Goal: Task Accomplishment & Management: Complete application form

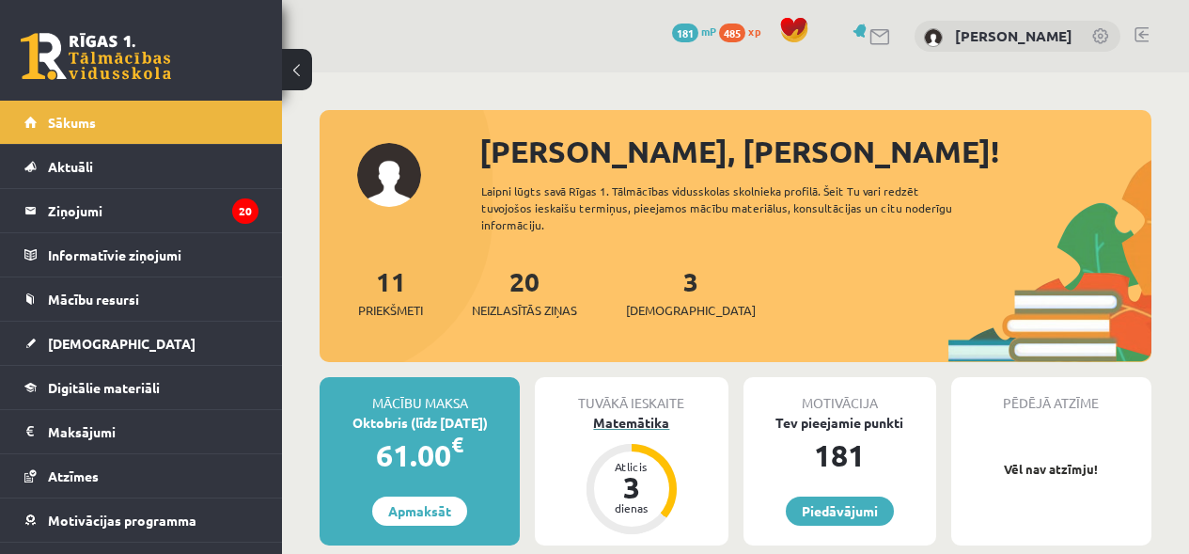
click at [665, 421] on div "Matemātika" at bounding box center [631, 423] width 193 height 20
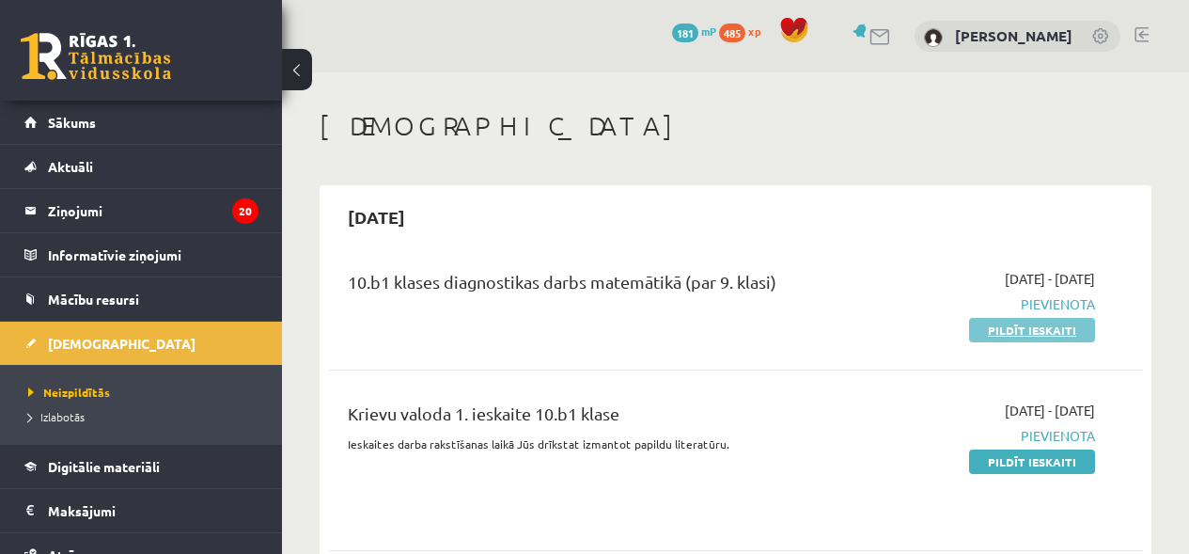
click at [1003, 326] on link "Pildīt ieskaiti" at bounding box center [1032, 330] width 126 height 24
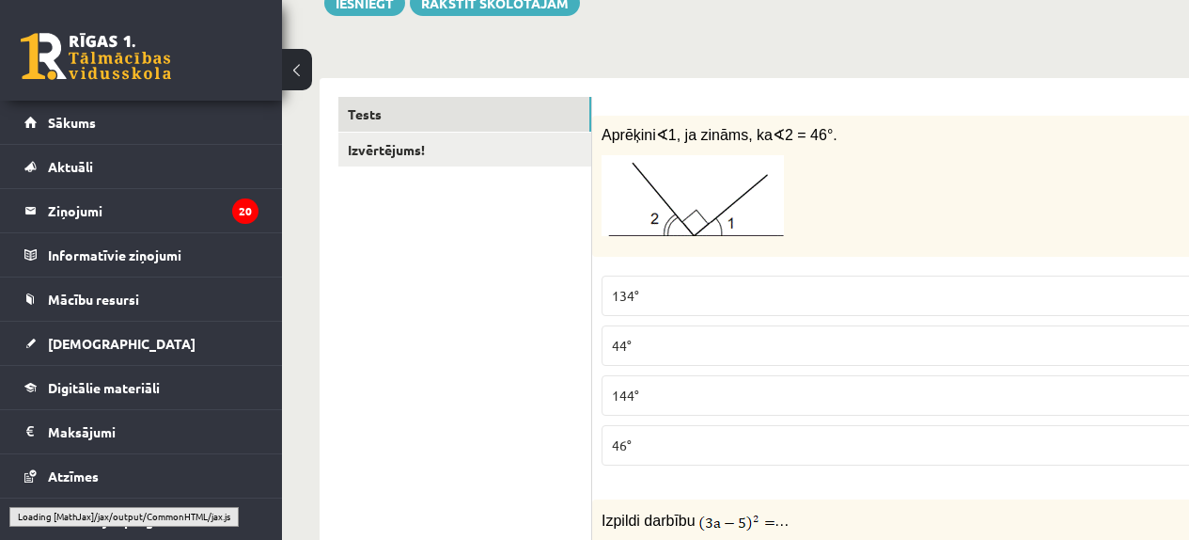
scroll to position [241, 0]
click at [766, 331] on label "44°" at bounding box center [925, 345] width 647 height 40
click at [776, 340] on p "44°" at bounding box center [925, 346] width 626 height 20
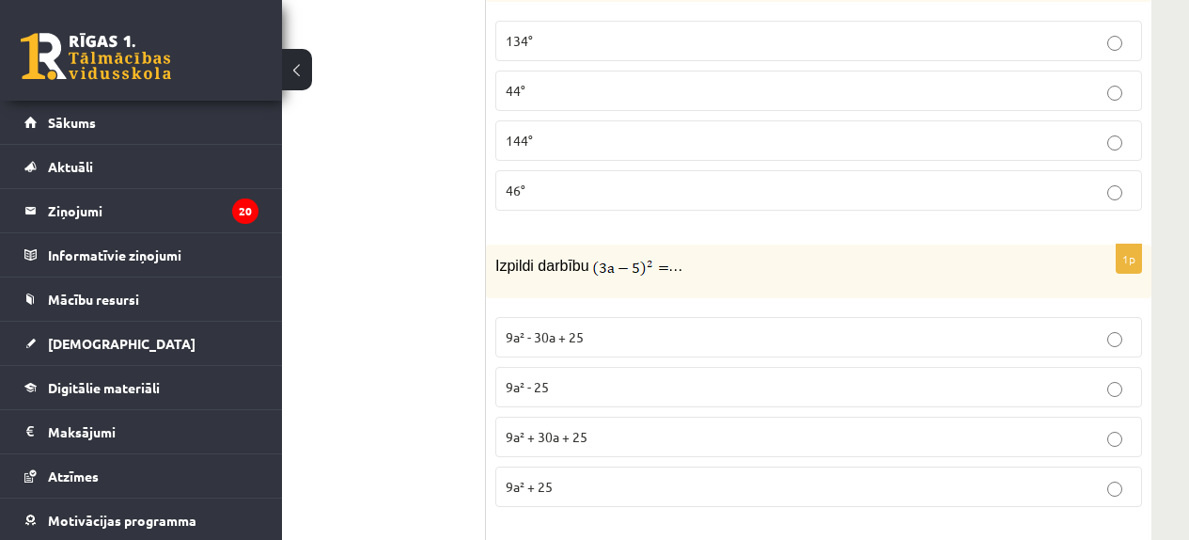
scroll to position [476, 106]
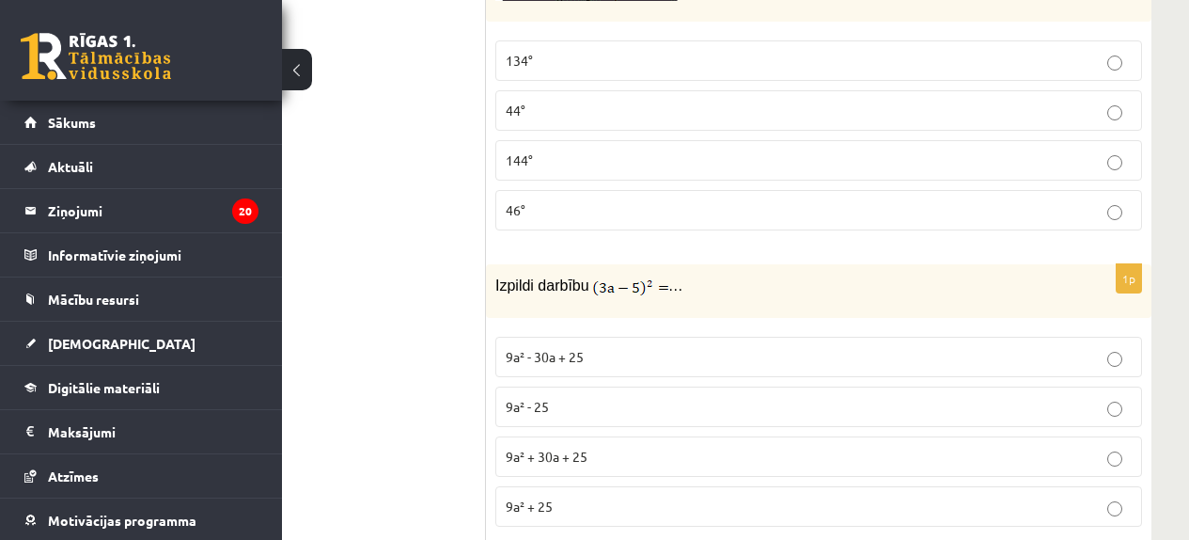
click at [616, 413] on p "9a² - 25" at bounding box center [819, 407] width 626 height 20
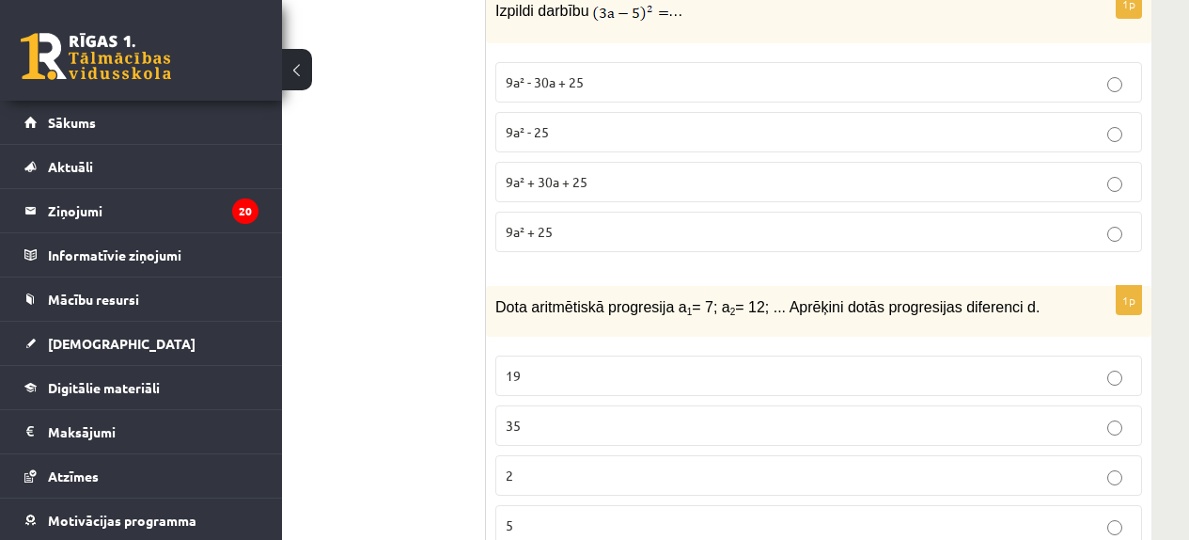
scroll to position [809, 106]
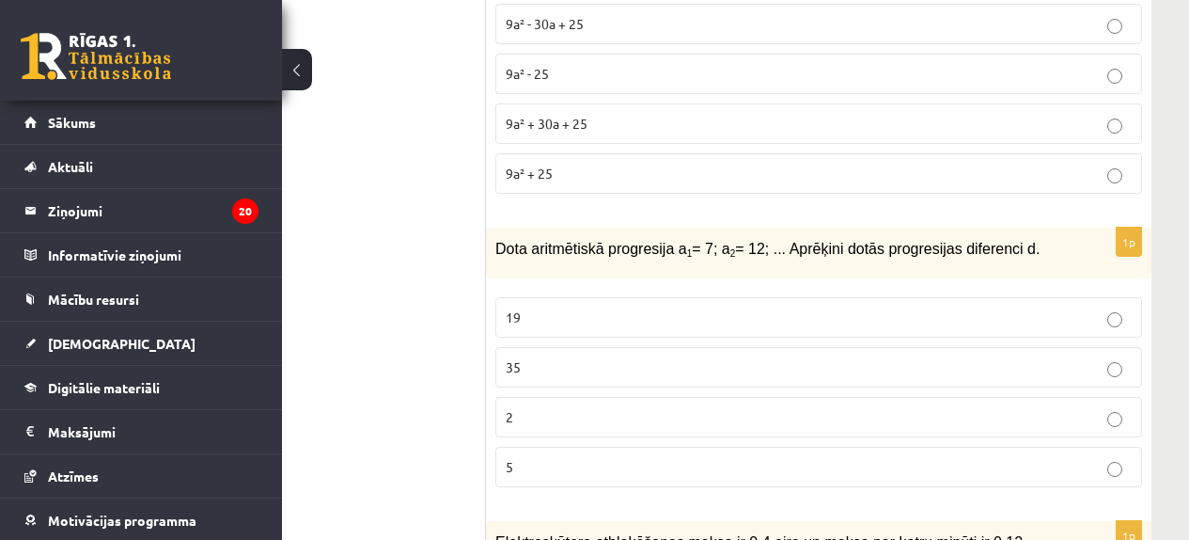
click at [821, 411] on p "2" at bounding box center [819, 417] width 626 height 20
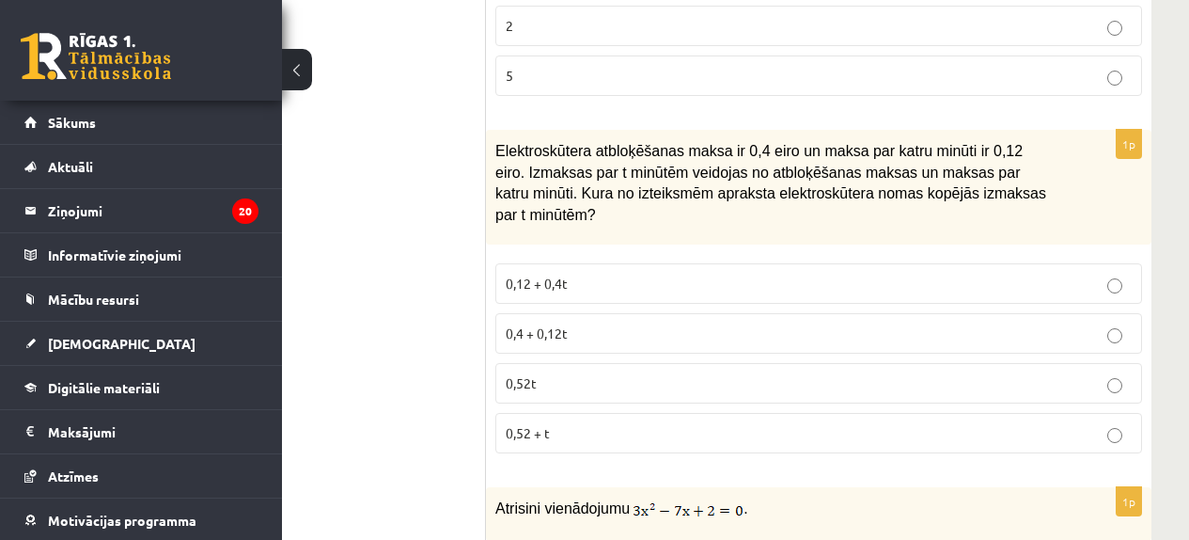
scroll to position [1219, 106]
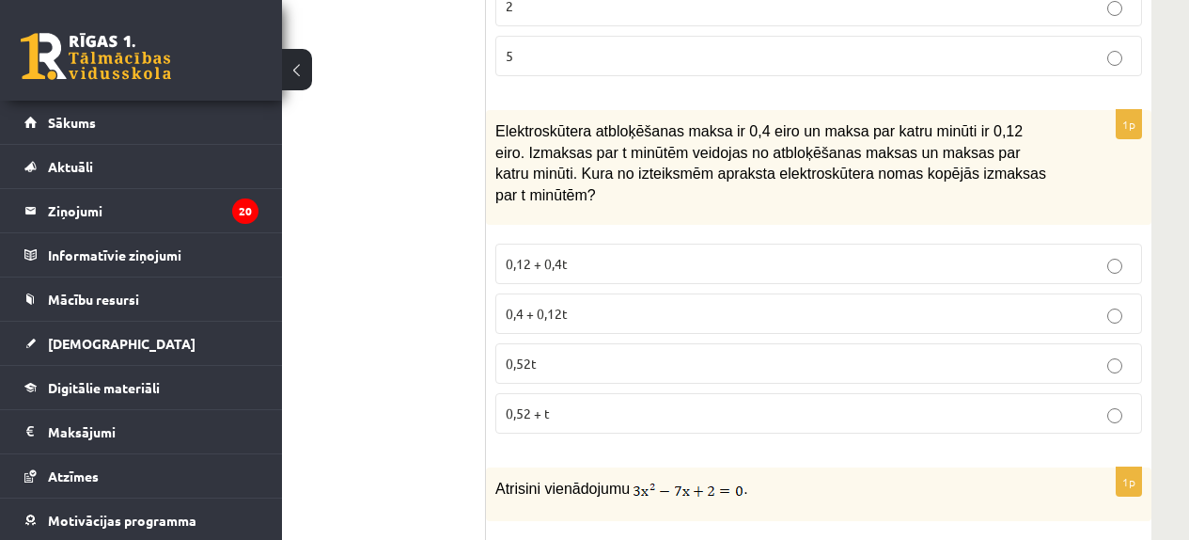
click at [916, 354] on p "0,52t" at bounding box center [819, 364] width 626 height 20
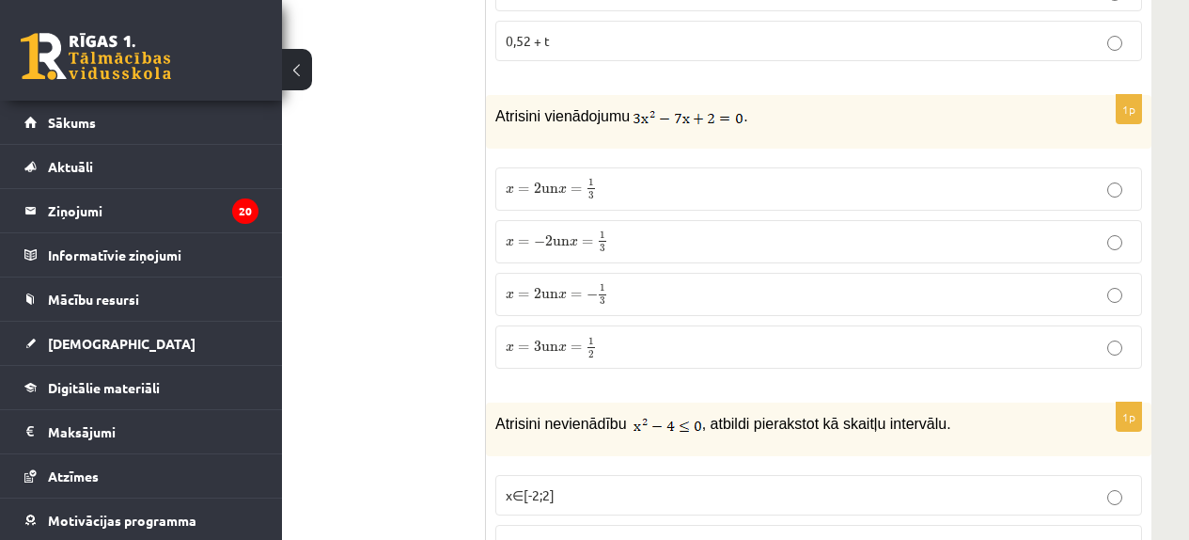
scroll to position [1630, 106]
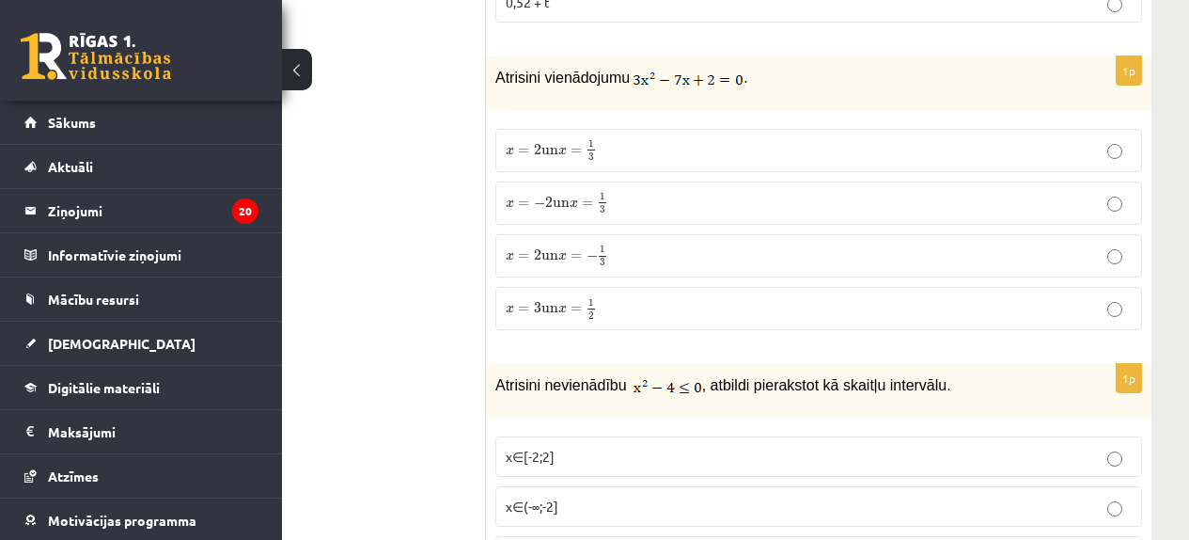
click at [902, 139] on p "x = 2 un x = 1 3 x = 2 un x = 1 3" at bounding box center [819, 150] width 626 height 23
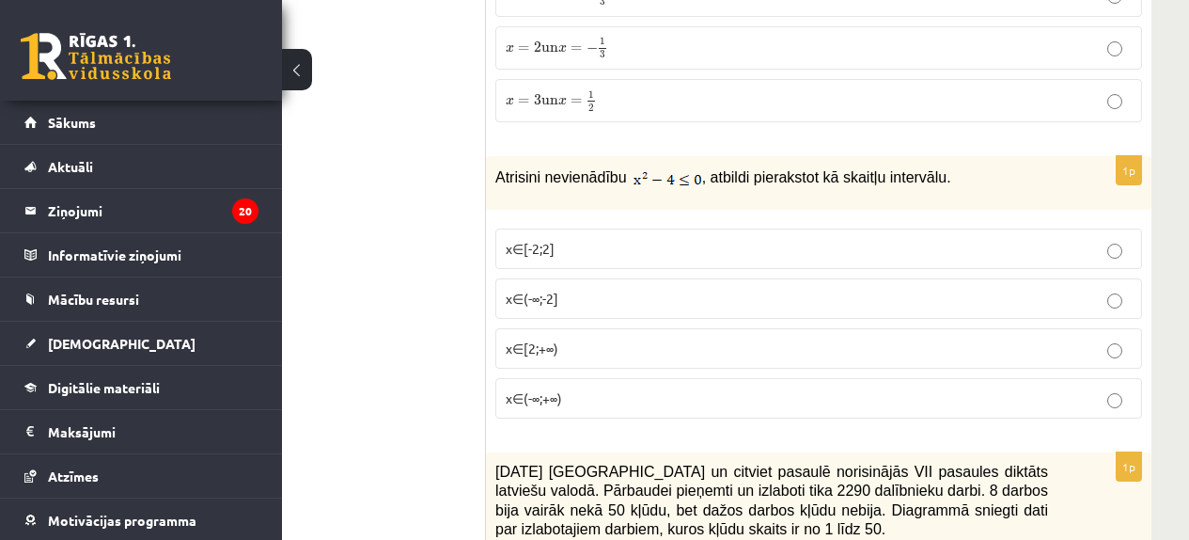
scroll to position [1858, 106]
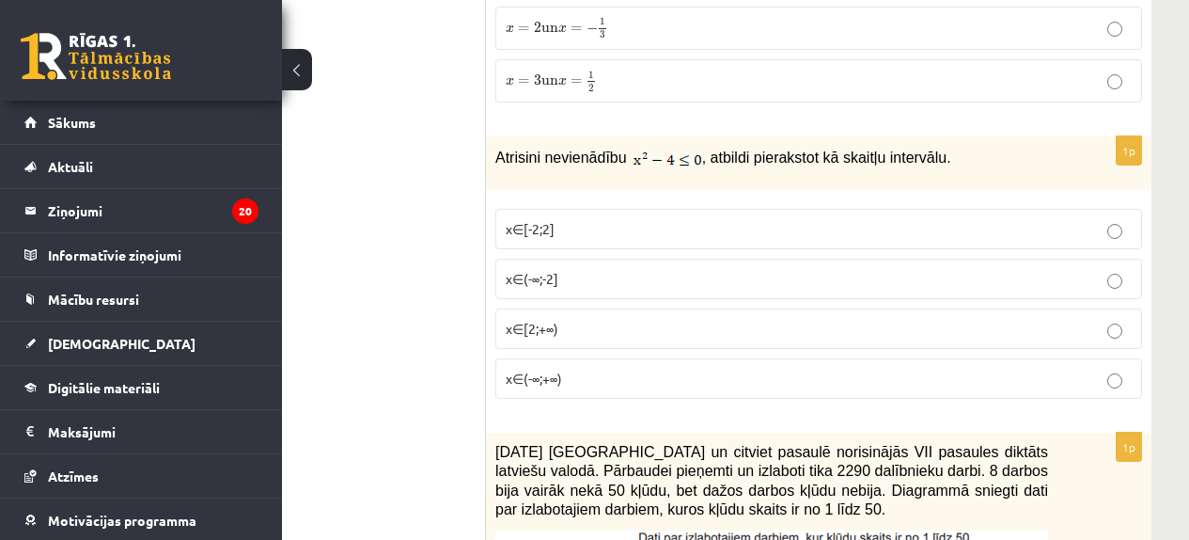
drag, startPoint x: 483, startPoint y: 129, endPoint x: 498, endPoint y: 117, distance: 19.4
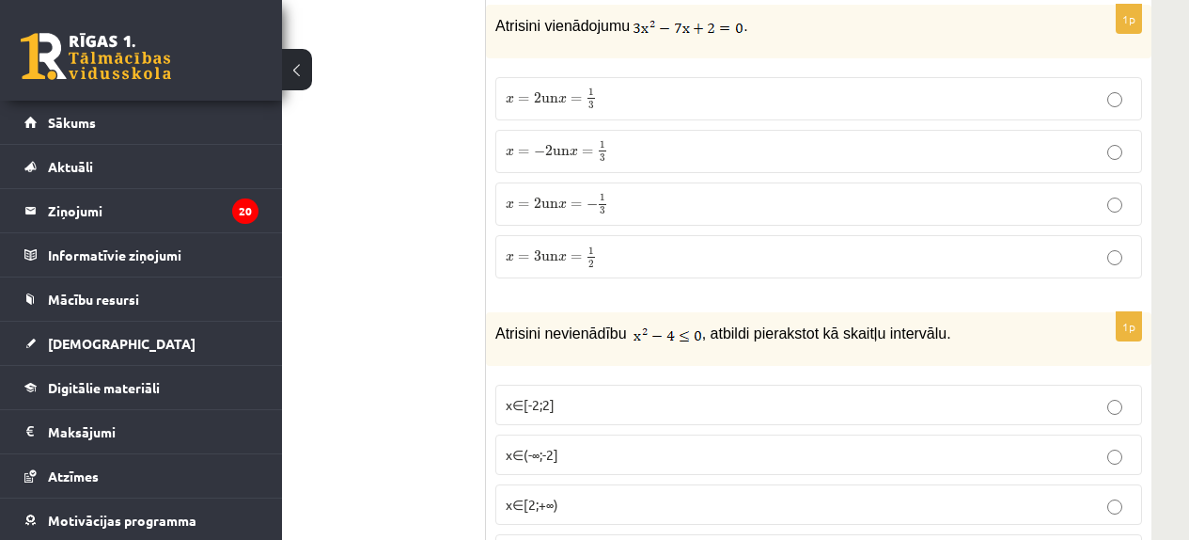
scroll to position [1838, 106]
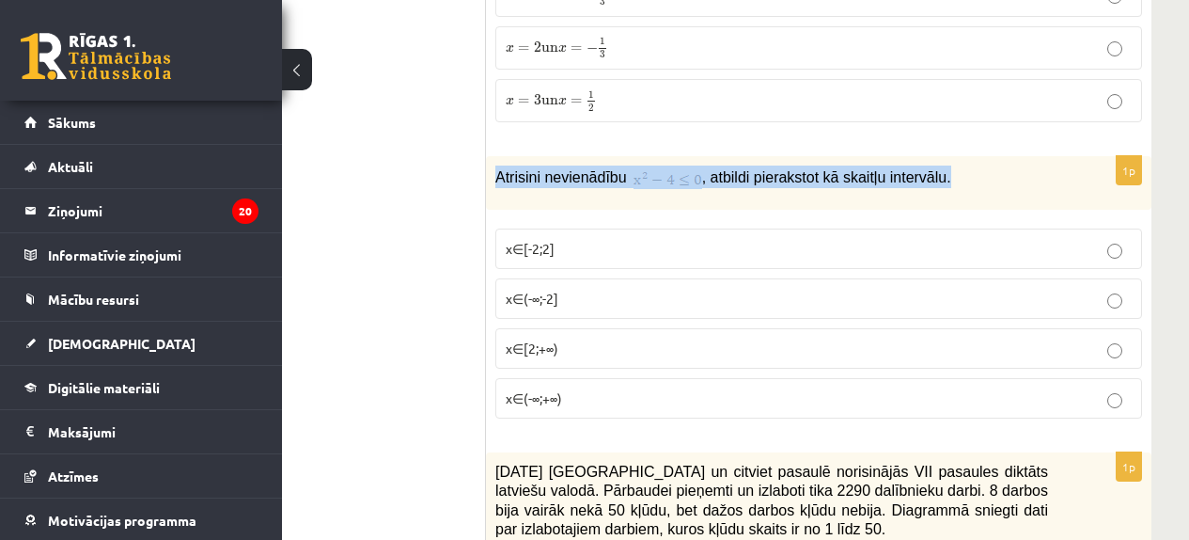
drag, startPoint x: 934, startPoint y: 153, endPoint x: 492, endPoint y: 186, distance: 443.1
click at [495, 185] on div "Atrisini nevienādību , atbildi pierakstot kā skaitļu intervālu." at bounding box center [819, 182] width 666 height 53
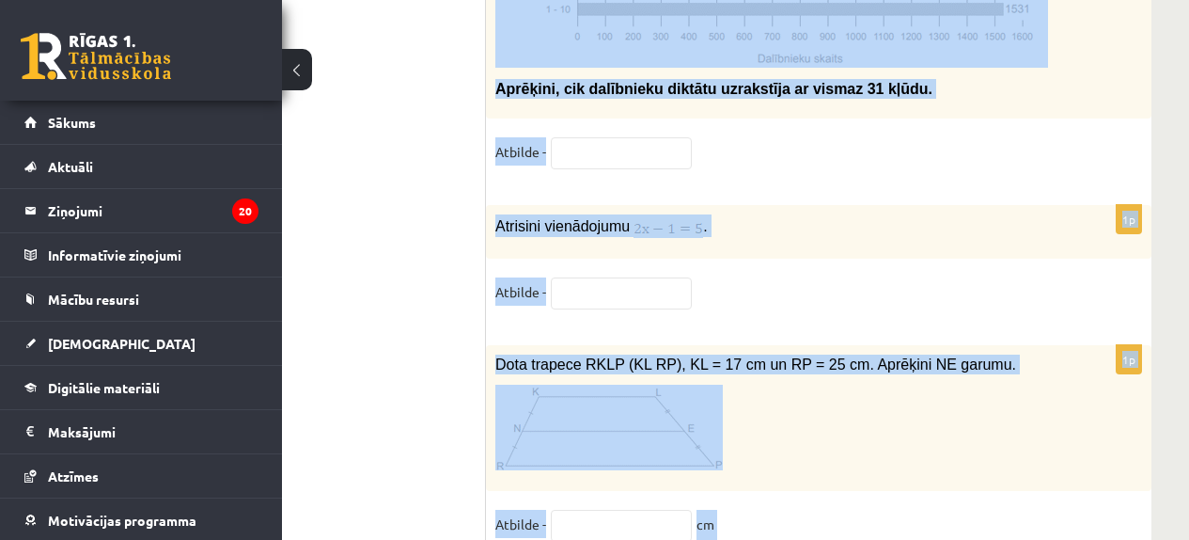
scroll to position [9982, 106]
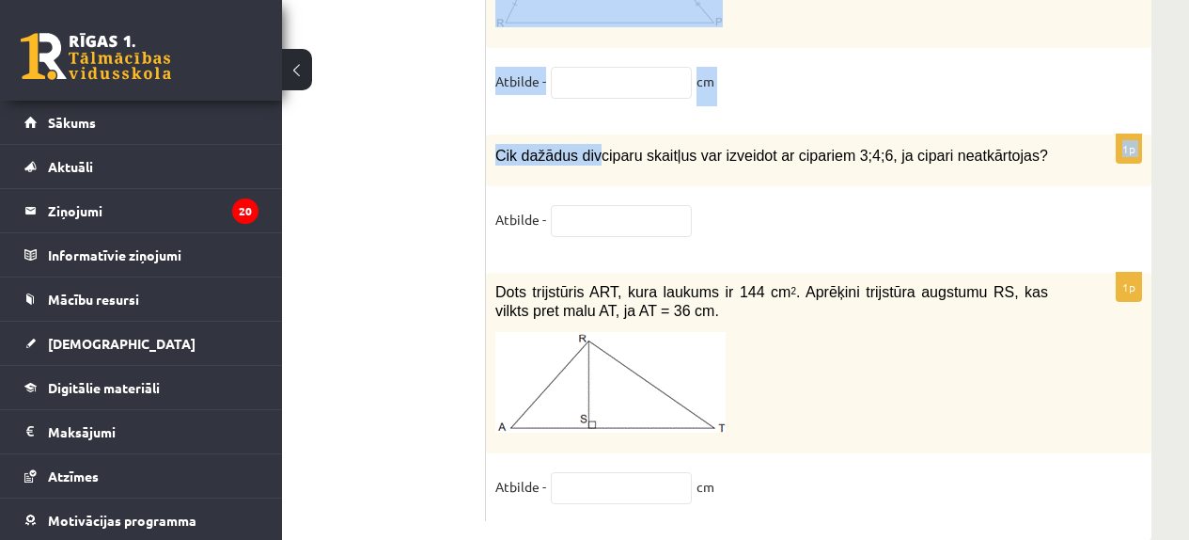
drag, startPoint x: 495, startPoint y: 162, endPoint x: 728, endPoint y: 479, distance: 393.6
copy form "Atrisini nevienādību , atbildi pierakstot kā skaitļu intervālu. x∈[-2;2] x∈(-∞;…"
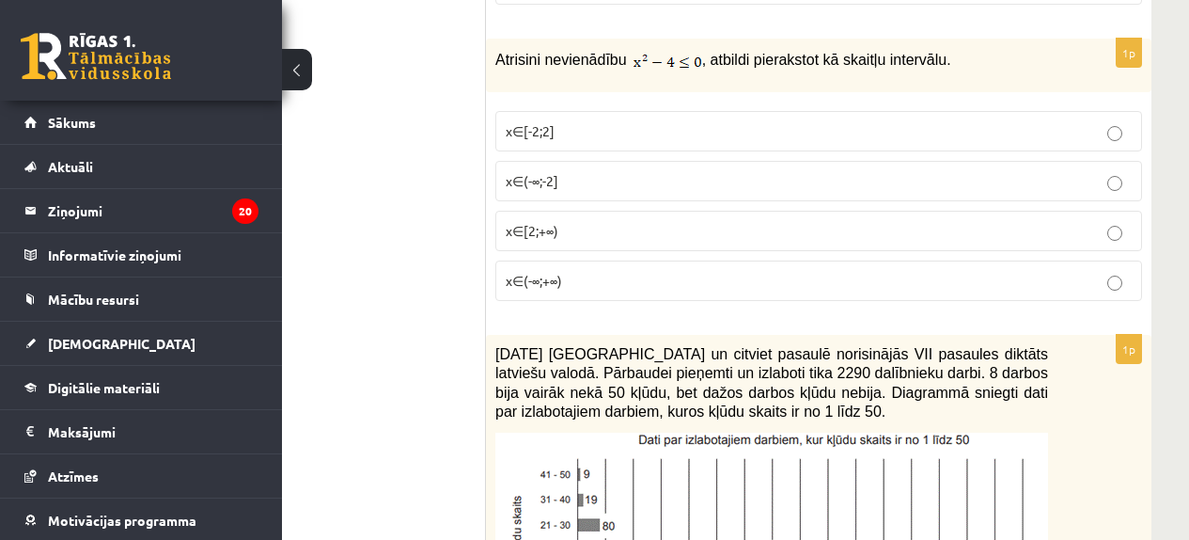
scroll to position [1916, 106]
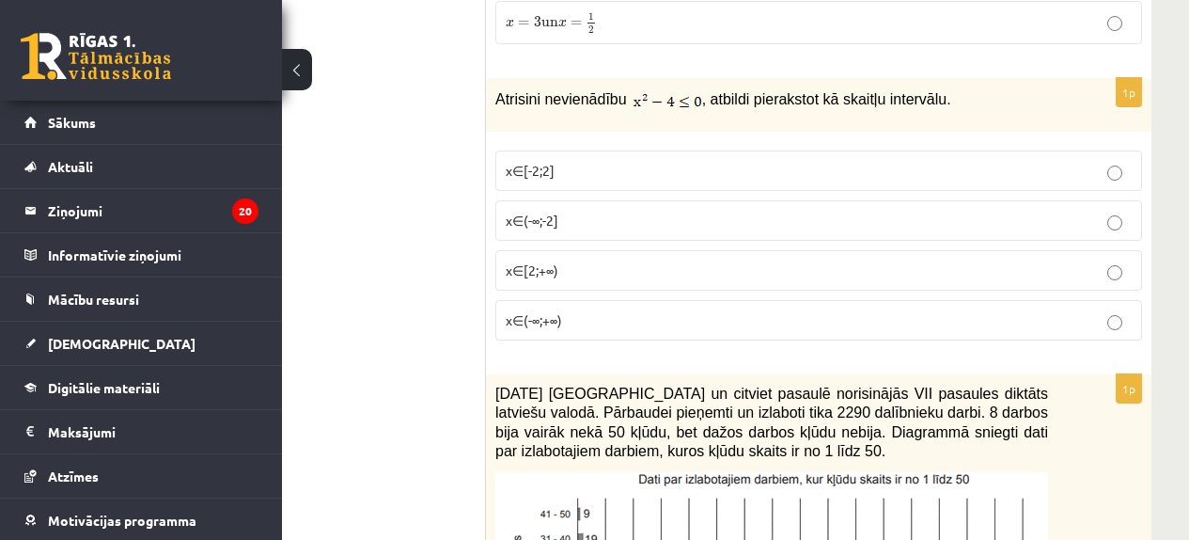
click at [552, 311] on span "x∈(-∞;+∞)" at bounding box center [534, 319] width 56 height 17
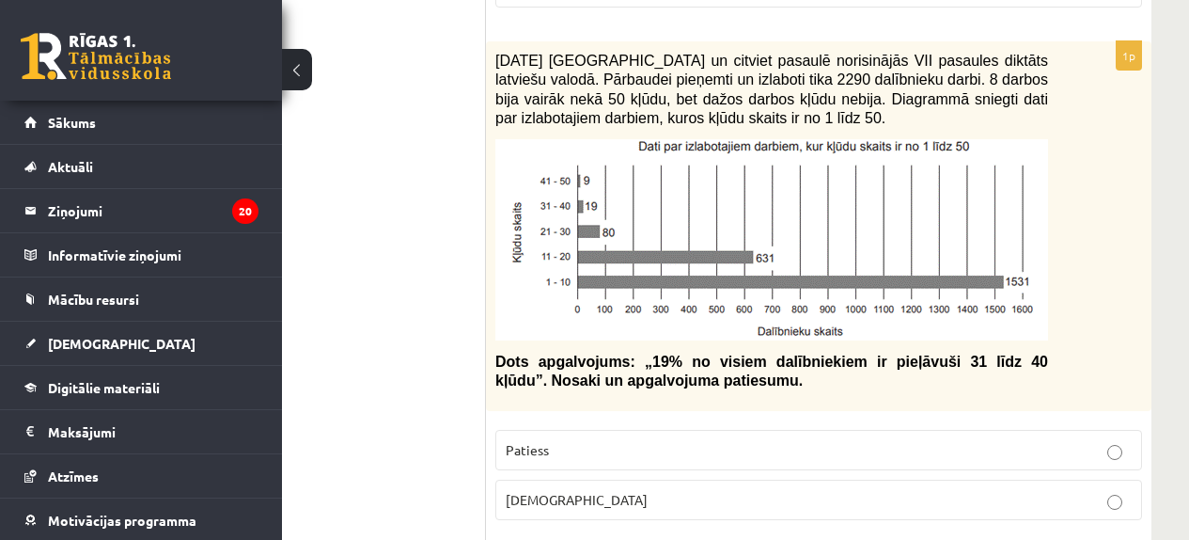
scroll to position [2210, 106]
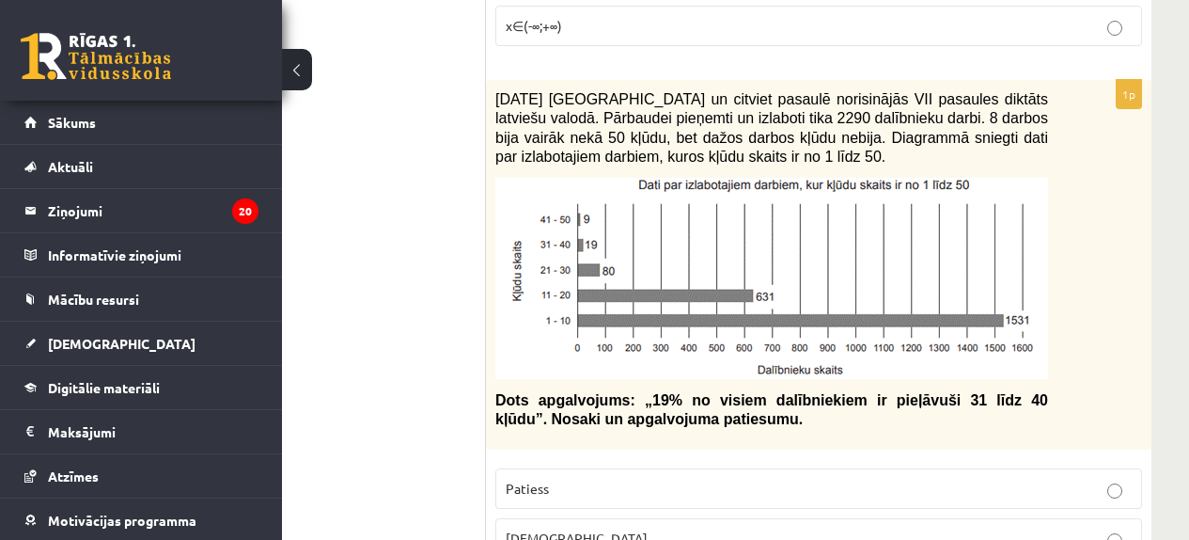
click at [864, 528] on p "Aplams" at bounding box center [819, 538] width 626 height 20
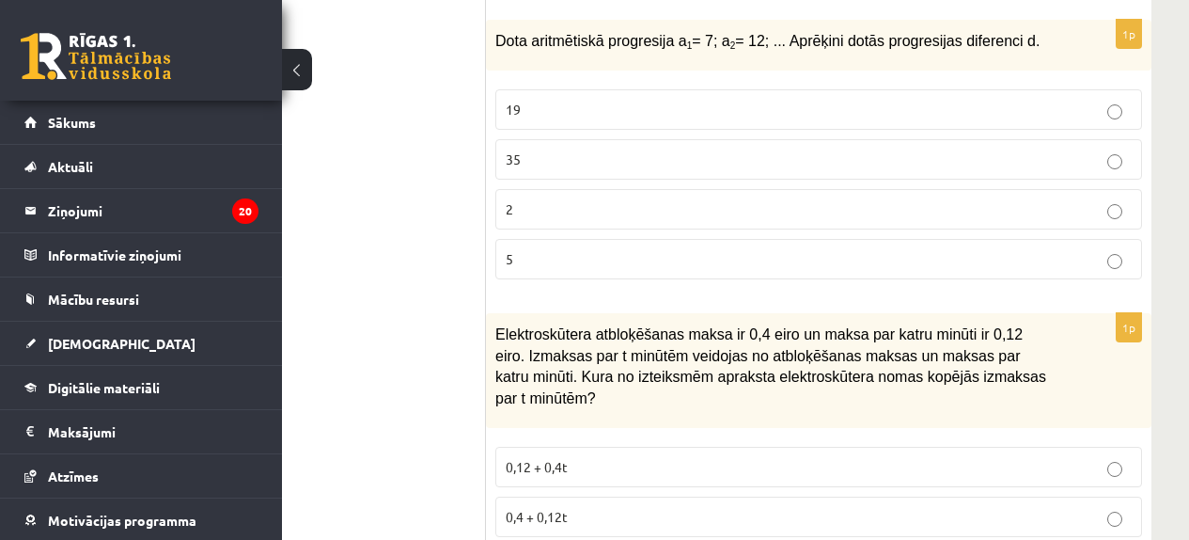
scroll to position [0, 106]
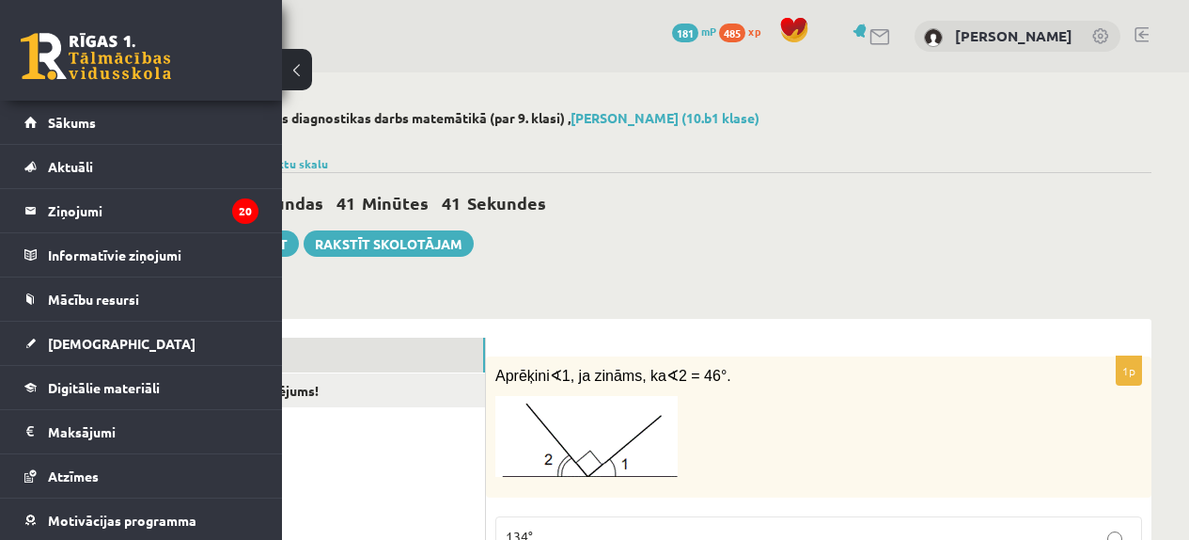
click at [296, 70] on button at bounding box center [297, 69] width 30 height 41
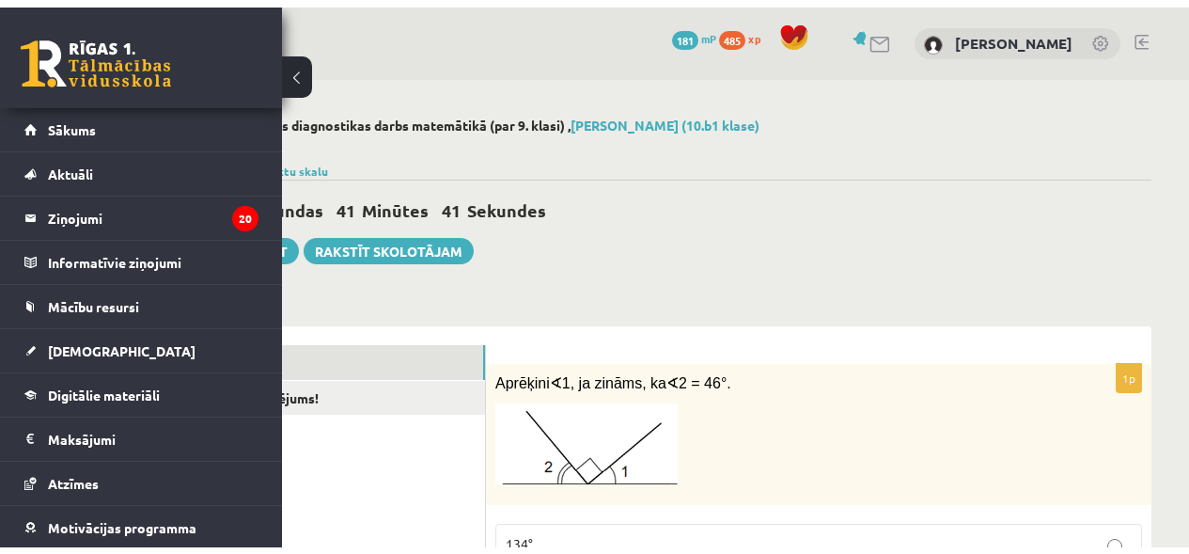
scroll to position [0, 0]
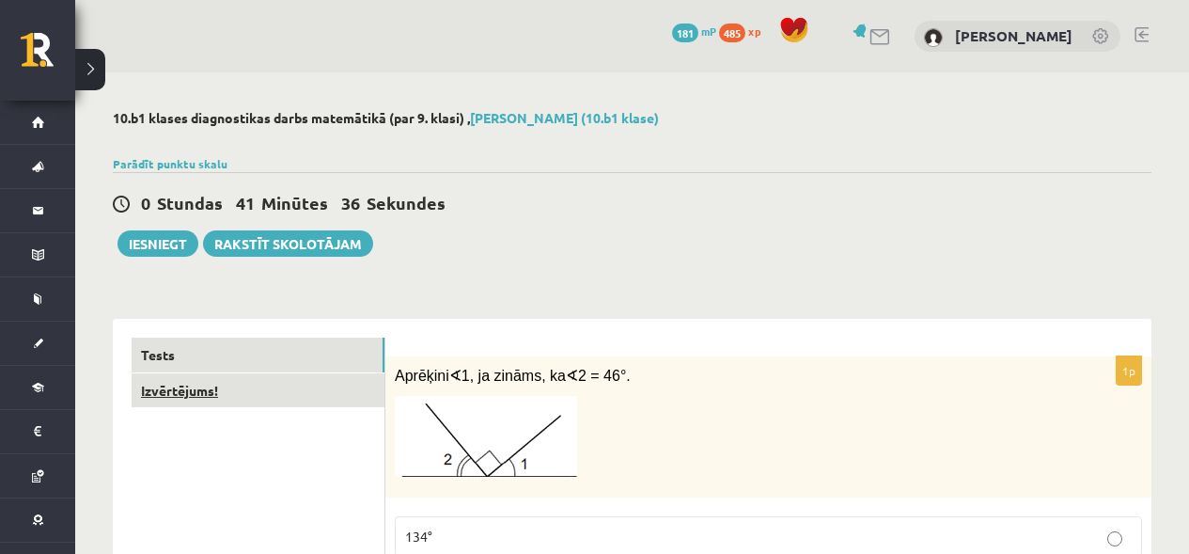
click at [227, 386] on link "Izvērtējums!" at bounding box center [258, 390] width 253 height 35
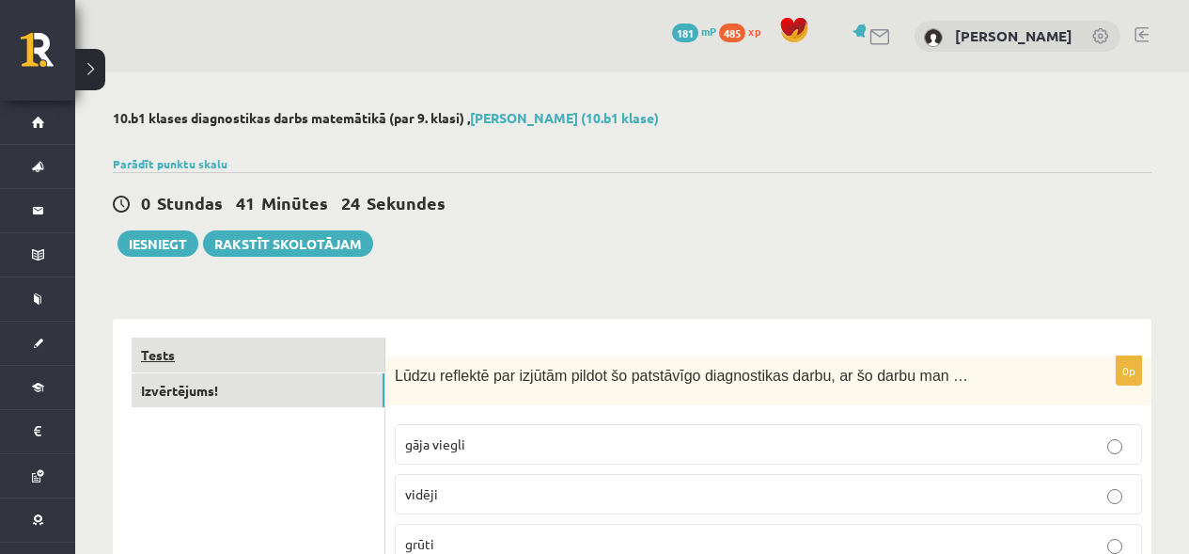
click at [269, 354] on link "Tests" at bounding box center [258, 355] width 253 height 35
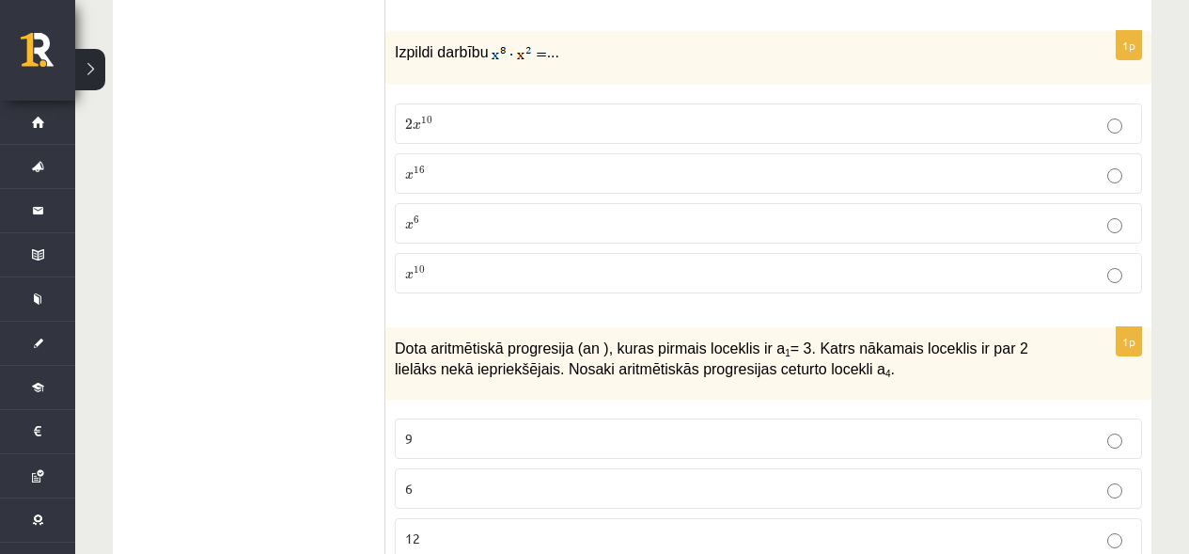
scroll to position [2675, 0]
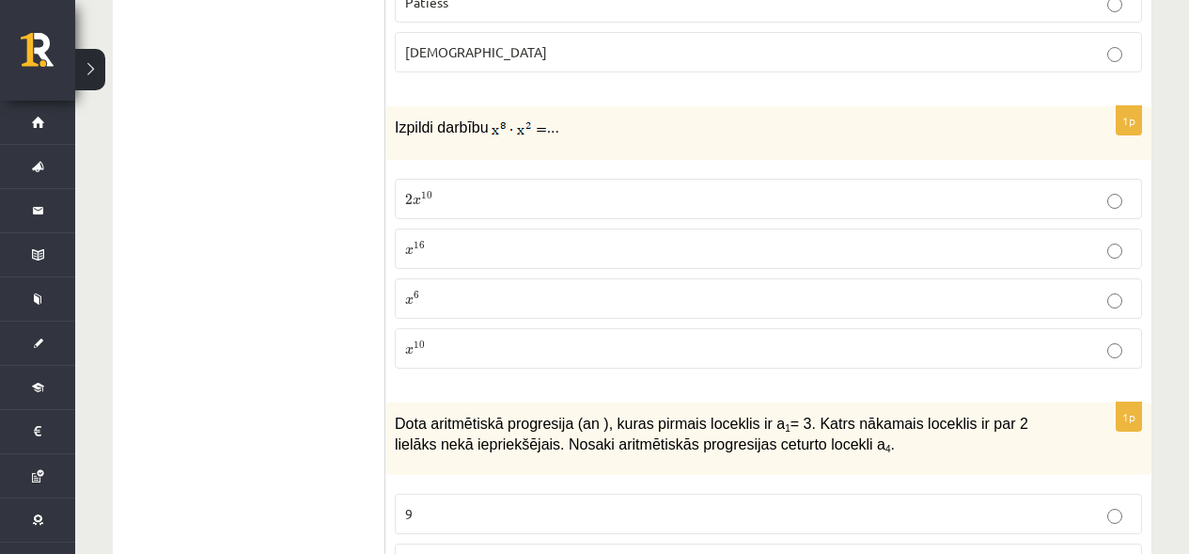
click at [1014, 228] on label "x 16 x 16" at bounding box center [768, 248] width 747 height 40
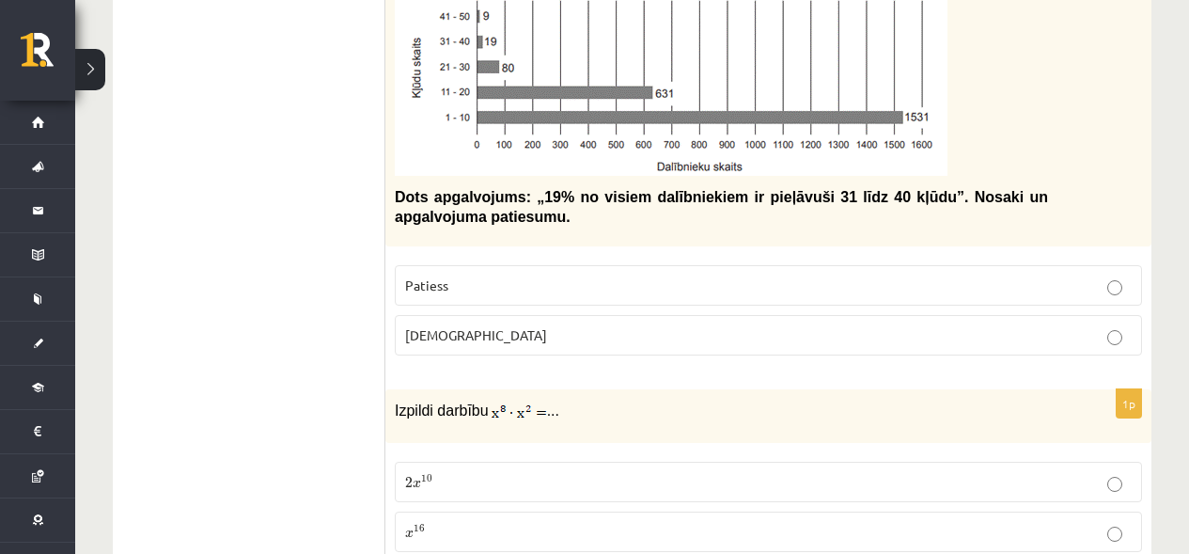
scroll to position [2373, 0]
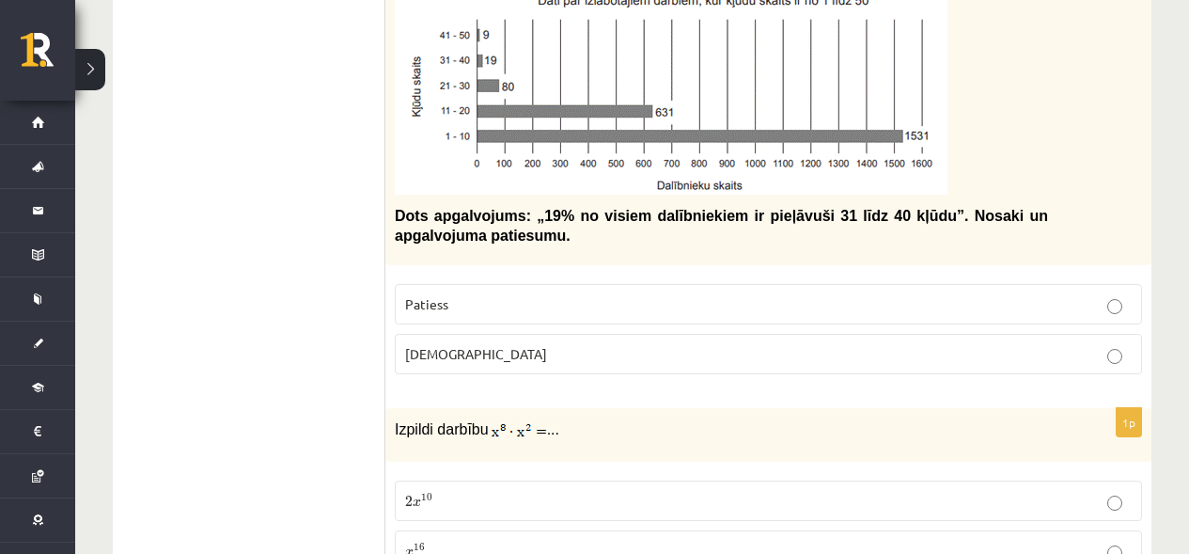
click at [831, 491] on p "2 x 10 2 x 10" at bounding box center [768, 501] width 727 height 20
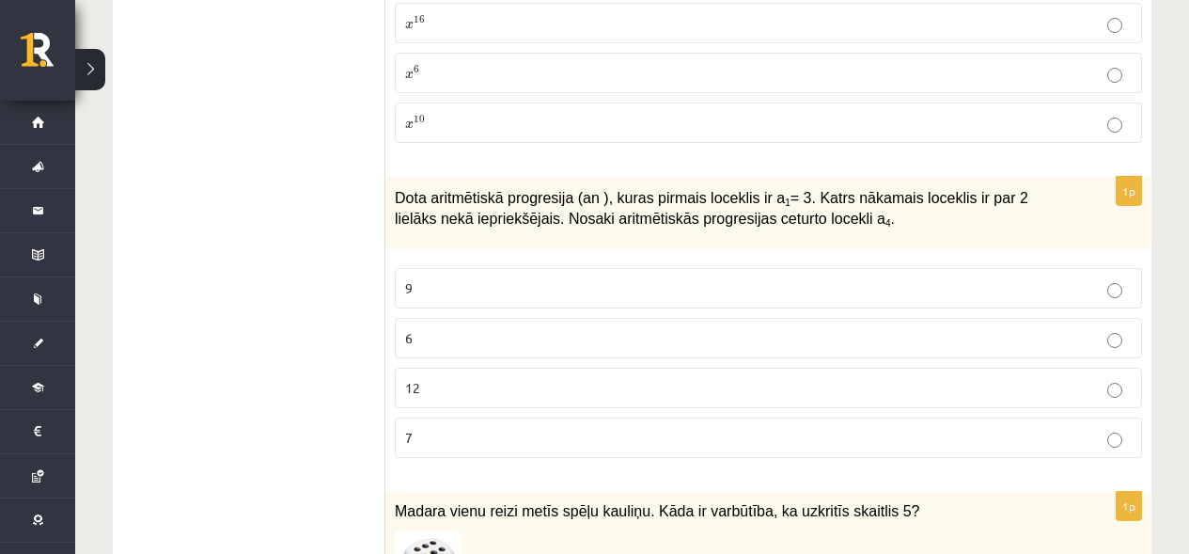
scroll to position [2919, 0]
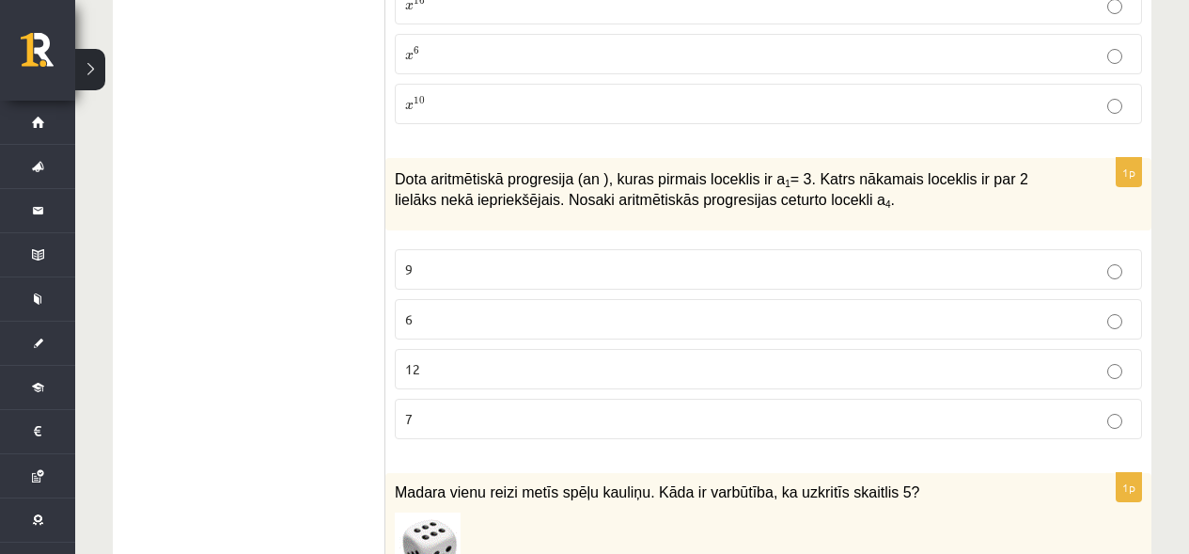
click at [1000, 259] on p "9" at bounding box center [768, 269] width 727 height 20
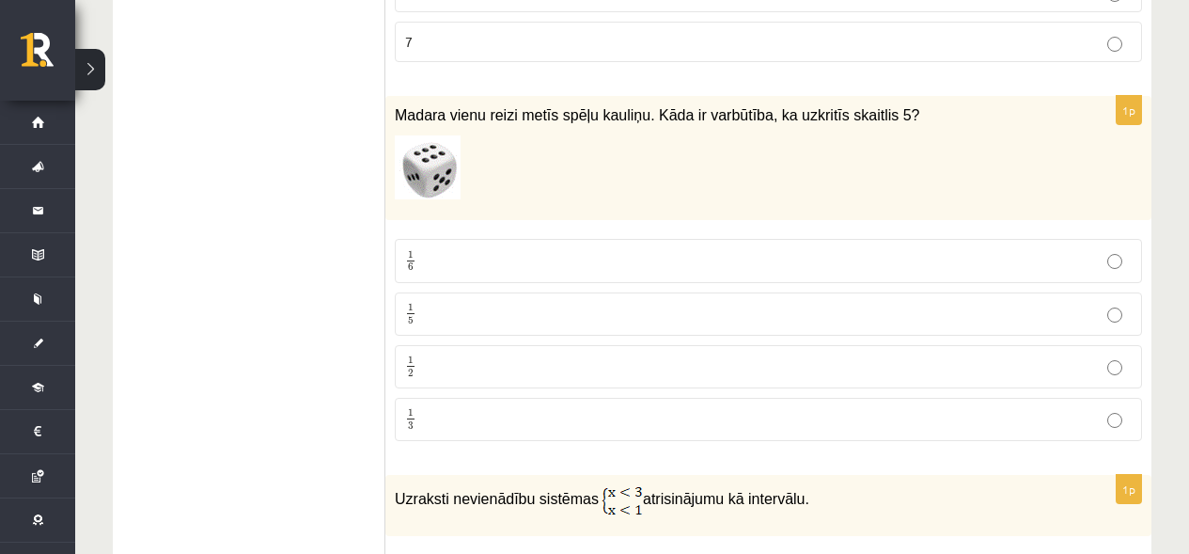
scroll to position [3315, 0]
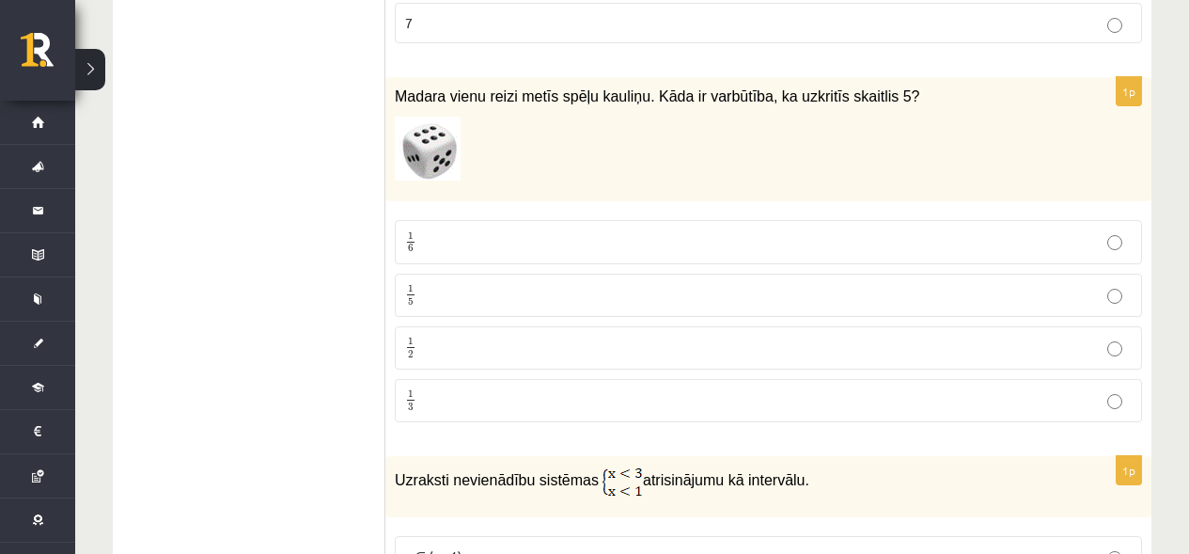
click at [1030, 230] on p "1 6 1 6" at bounding box center [768, 241] width 727 height 23
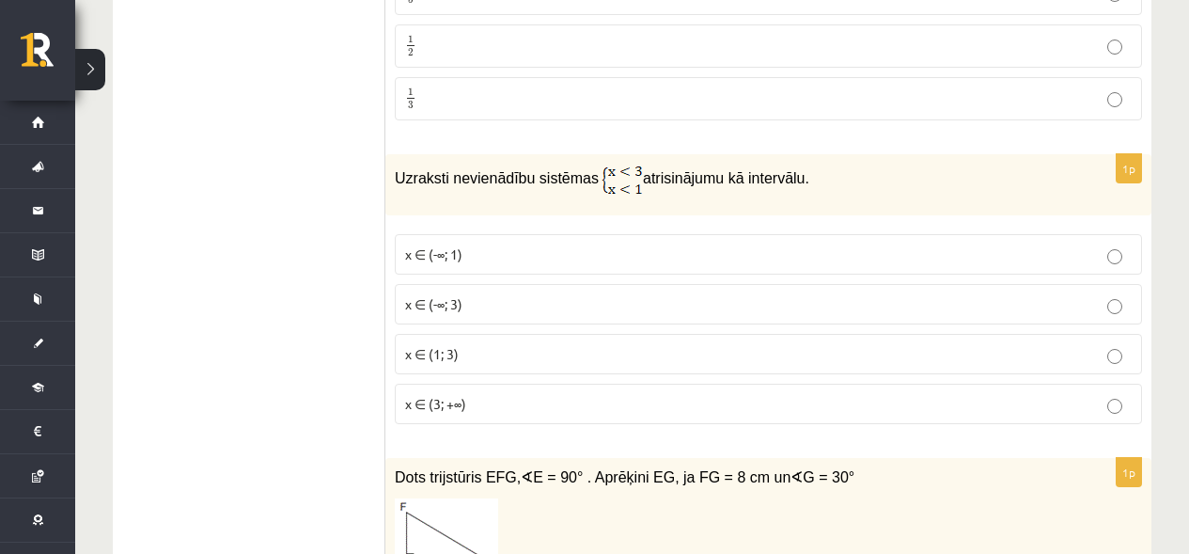
scroll to position [3654, 0]
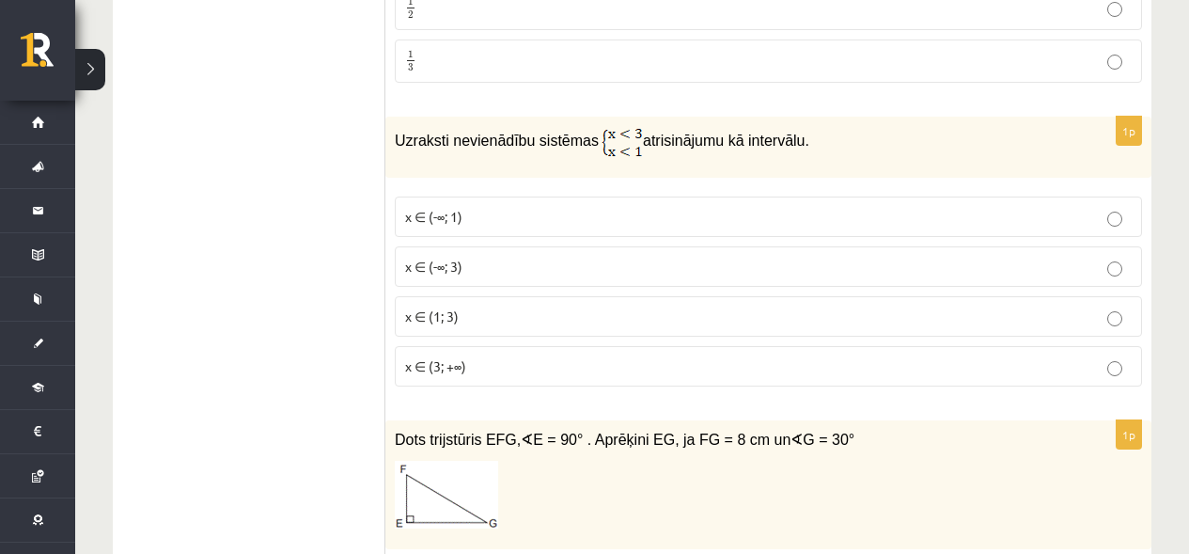
click at [1072, 306] on p "x ∈ (1; 3)" at bounding box center [768, 316] width 727 height 20
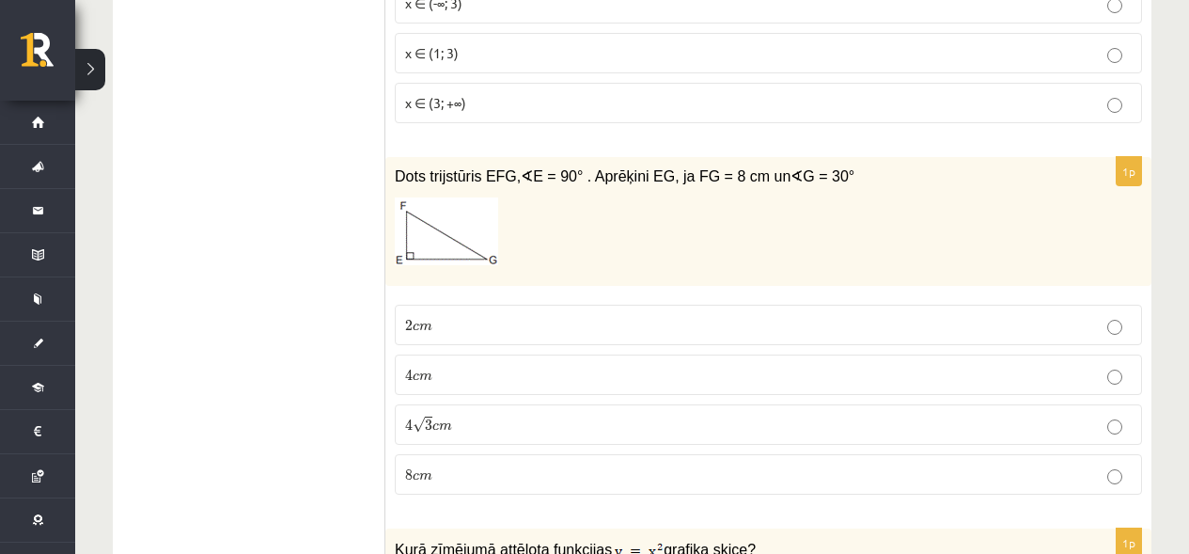
scroll to position [3937, 0]
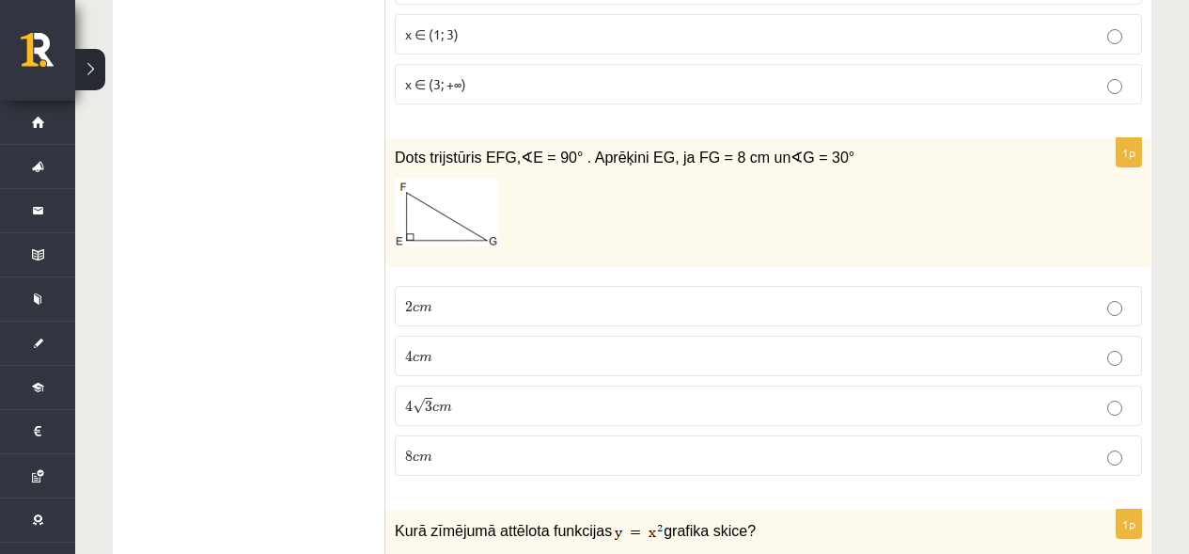
click at [831, 396] on p "4 √ 3 c m 4 3 c m" at bounding box center [768, 406] width 727 height 20
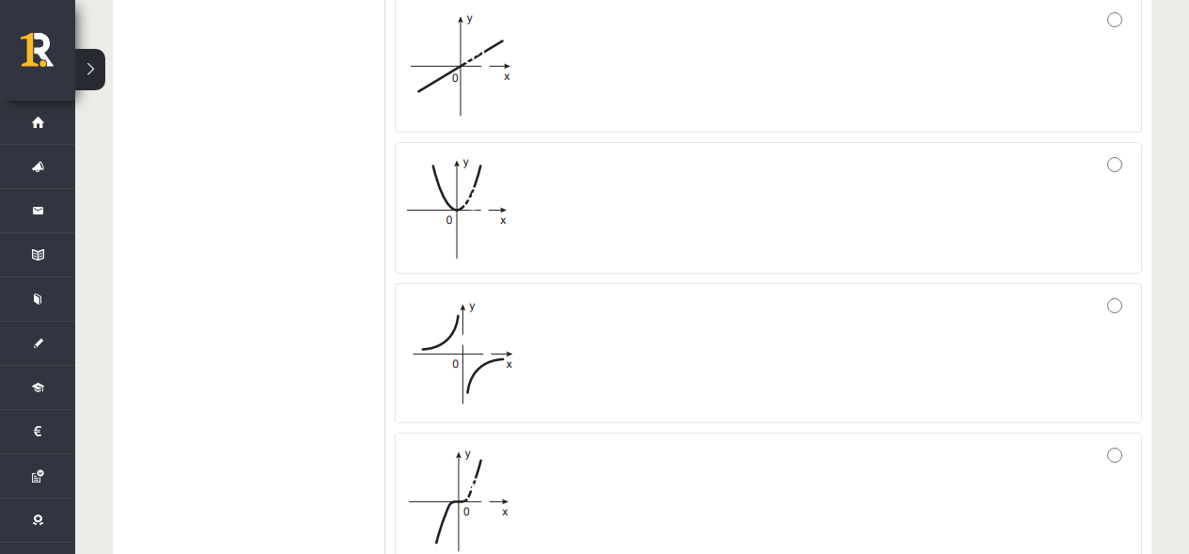
scroll to position [4539, 0]
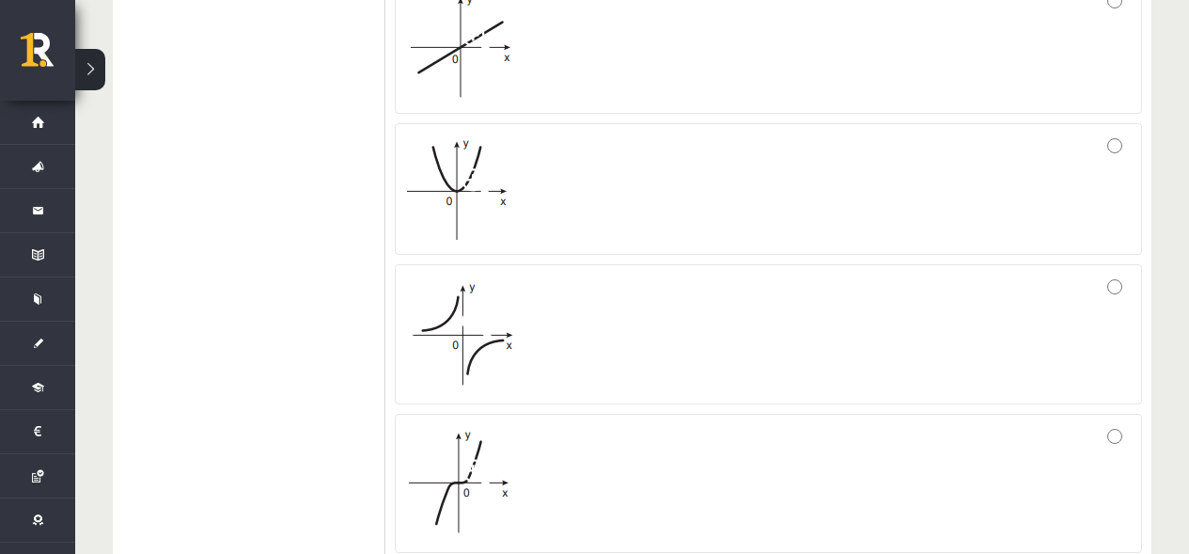
click at [1051, 160] on div at bounding box center [768, 189] width 727 height 111
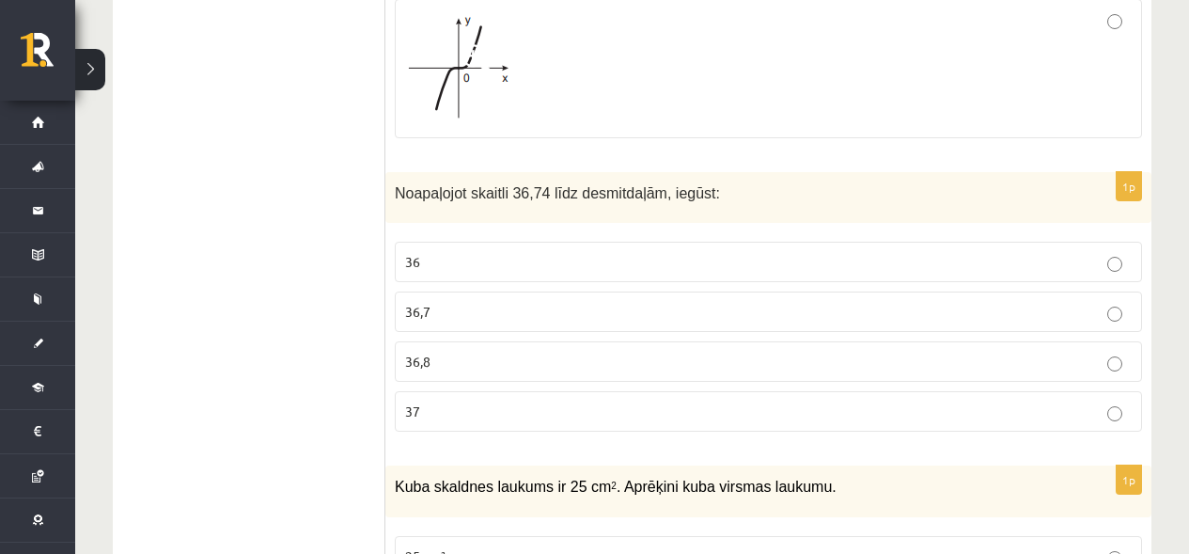
scroll to position [4991, 0]
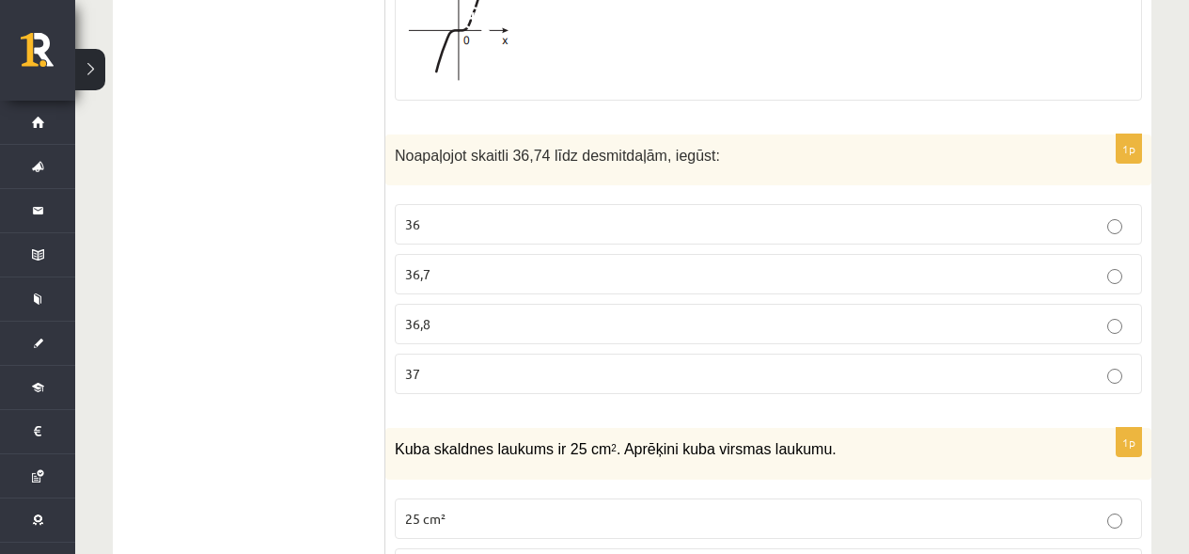
click at [978, 264] on p "36,7" at bounding box center [768, 274] width 727 height 20
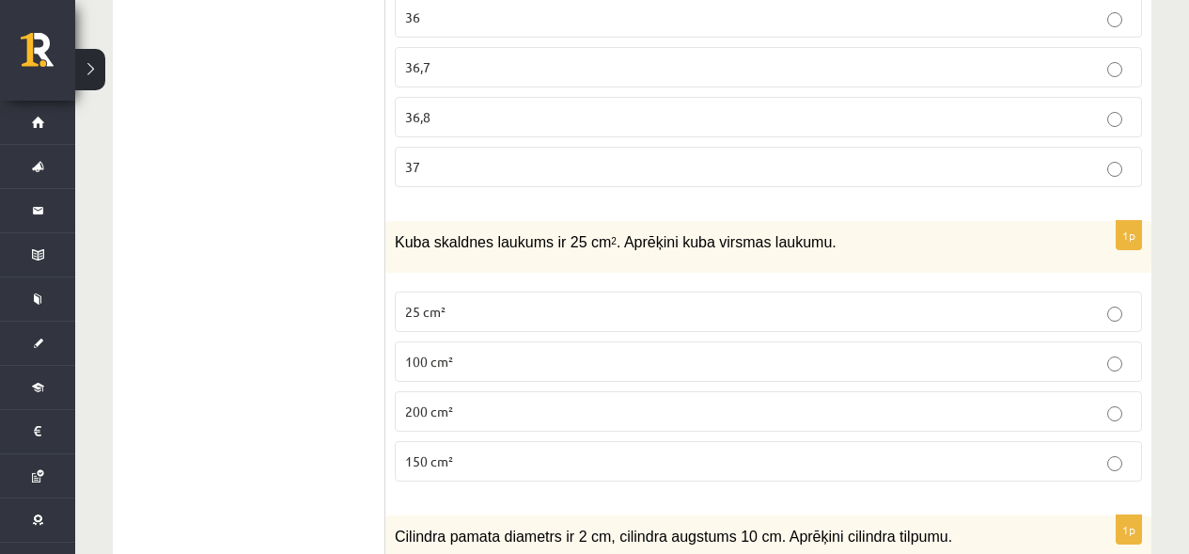
scroll to position [5218, 0]
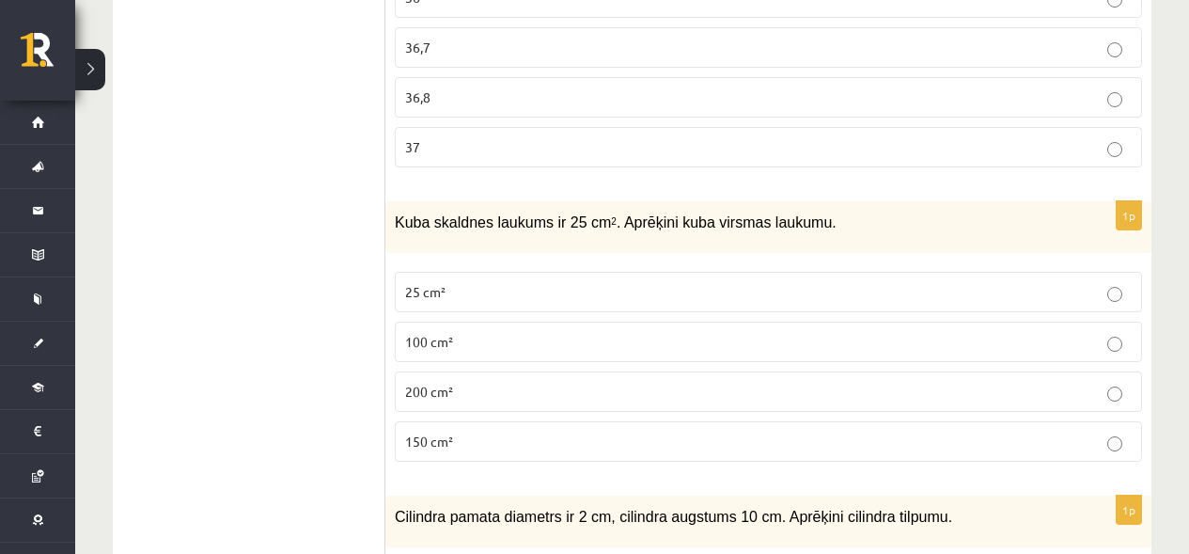
click at [1078, 332] on p "100 cm²" at bounding box center [768, 342] width 727 height 20
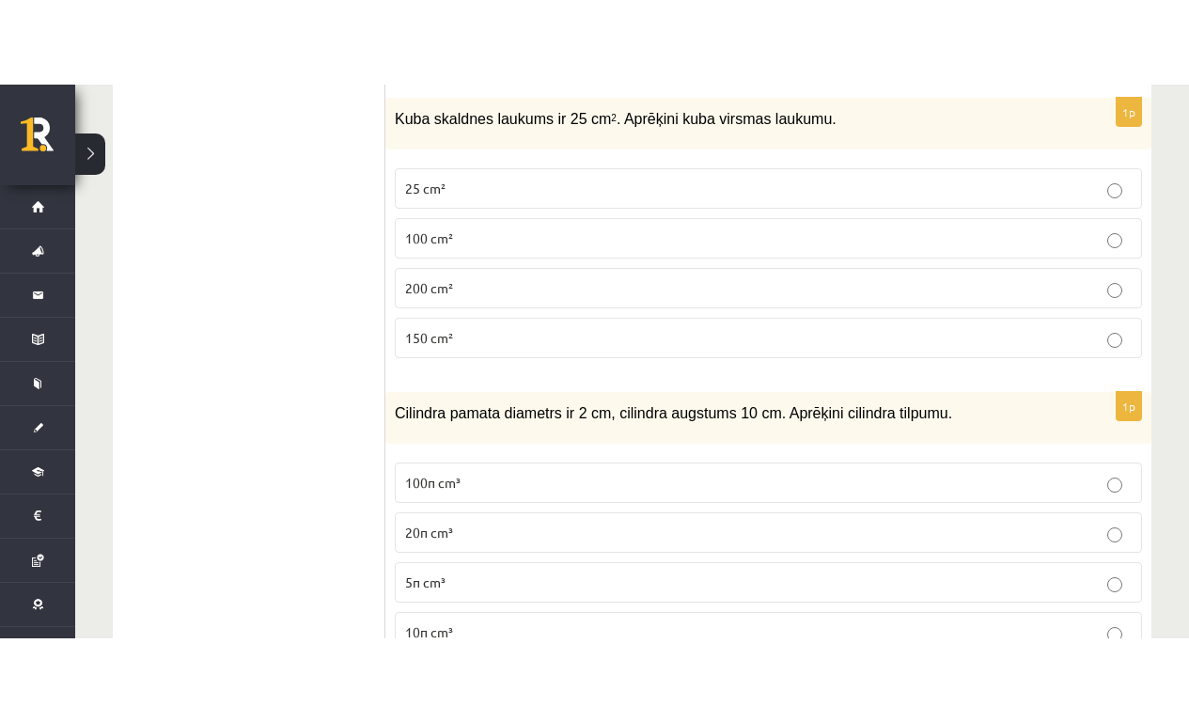
scroll to position [5425, 0]
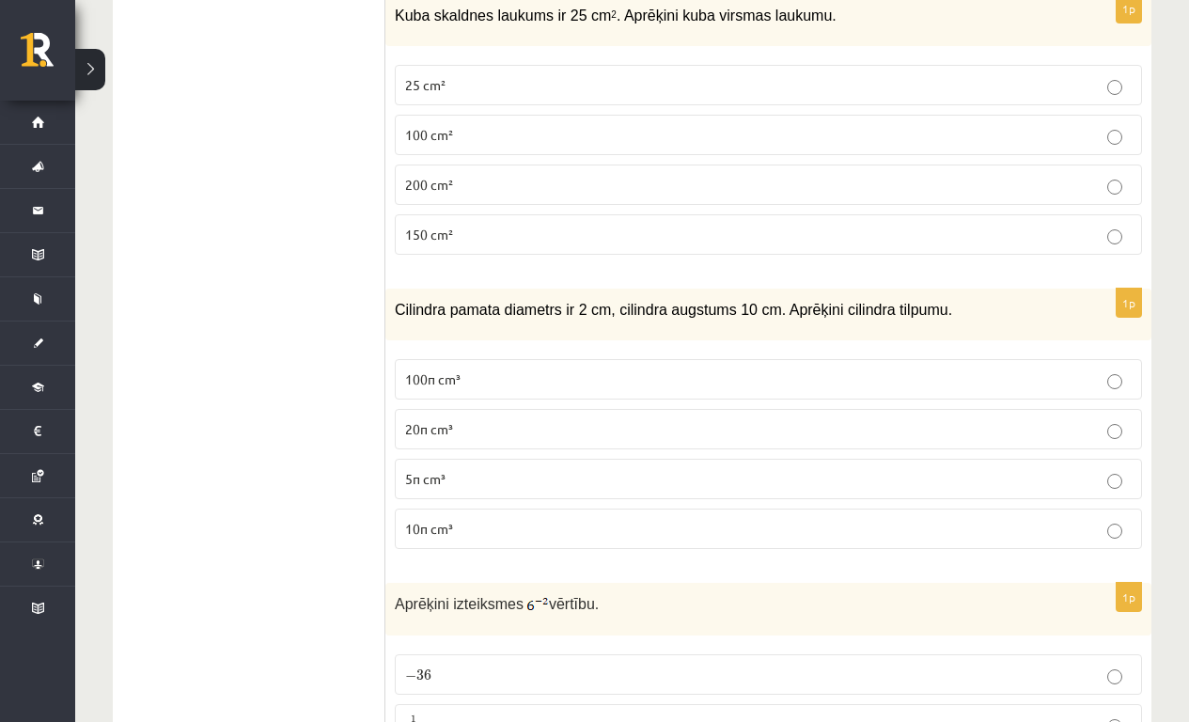
click at [1083, 420] on p "20π cm³" at bounding box center [768, 429] width 727 height 20
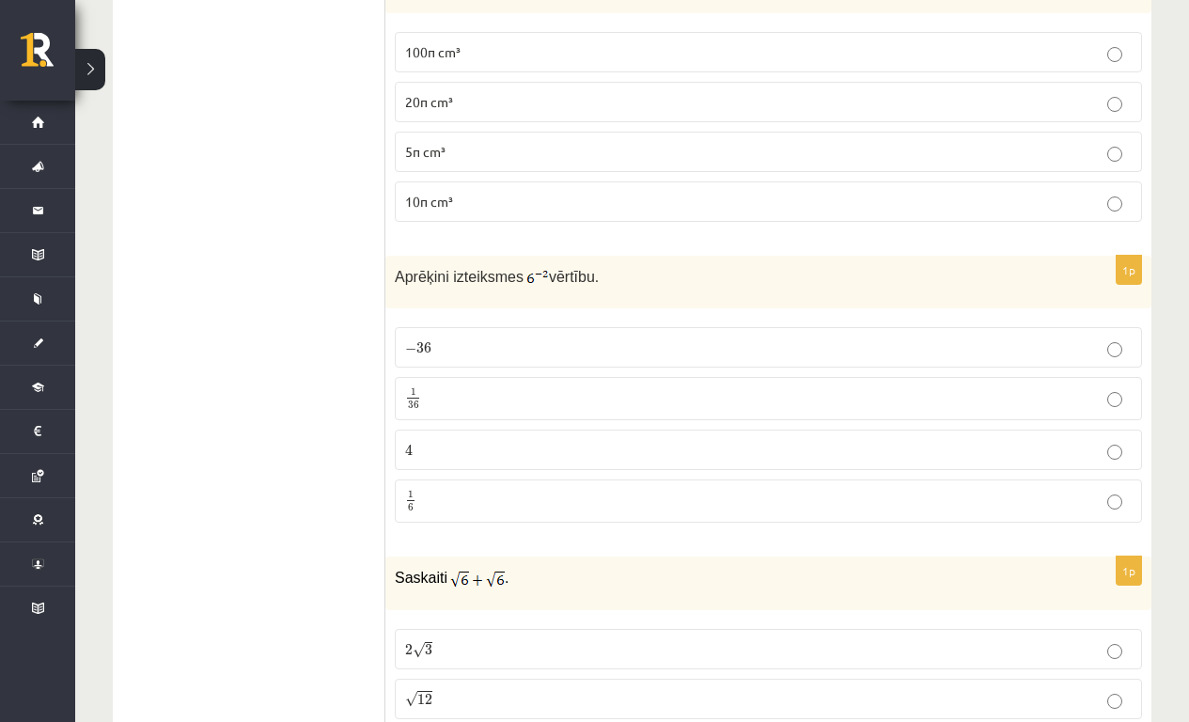
scroll to position [5767, 0]
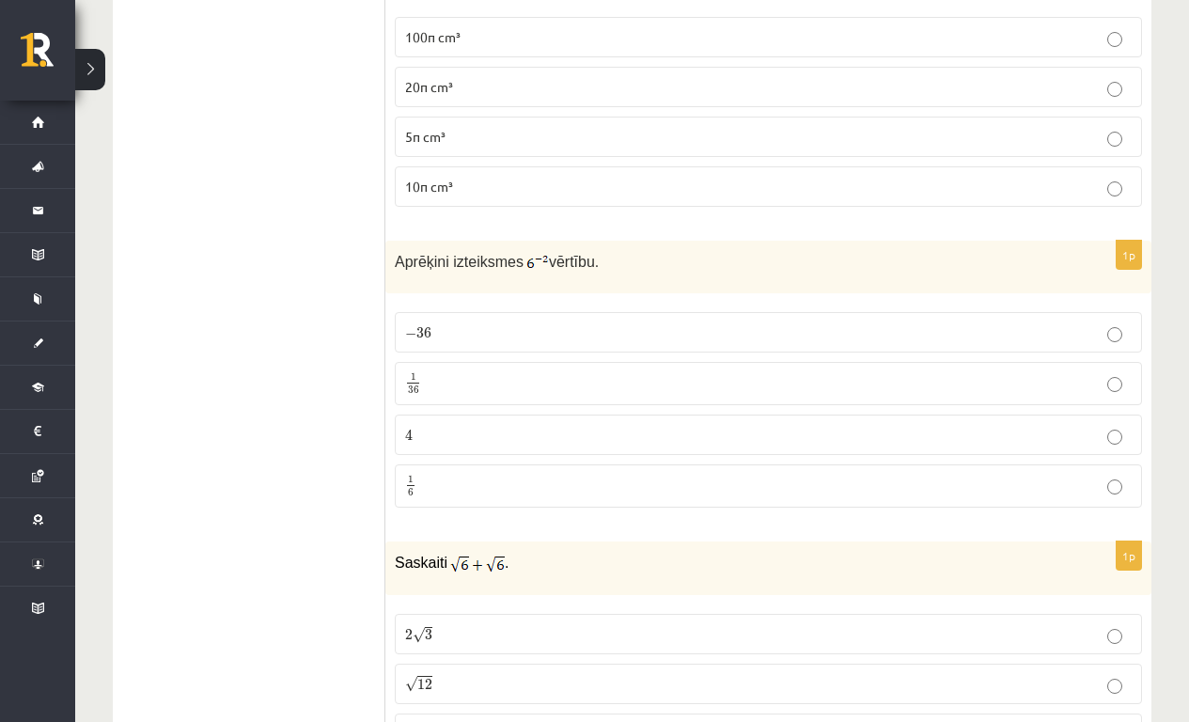
click at [1015, 375] on p "1 36 1 36" at bounding box center [768, 383] width 727 height 23
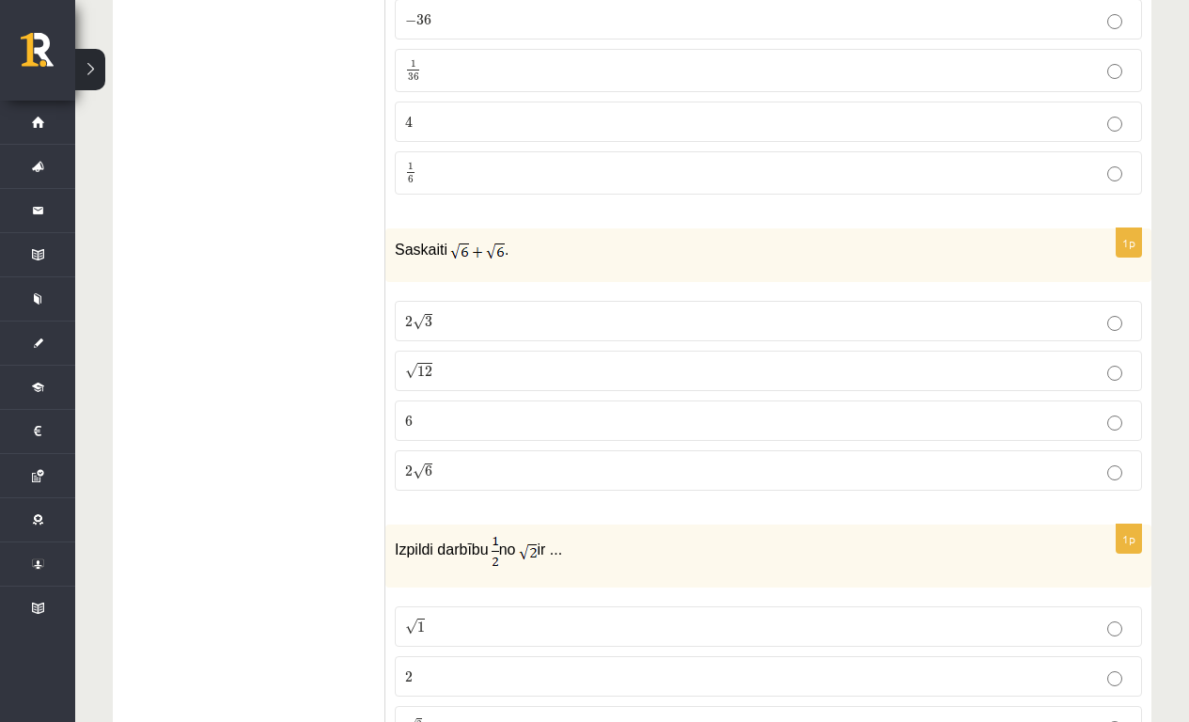
scroll to position [6094, 0]
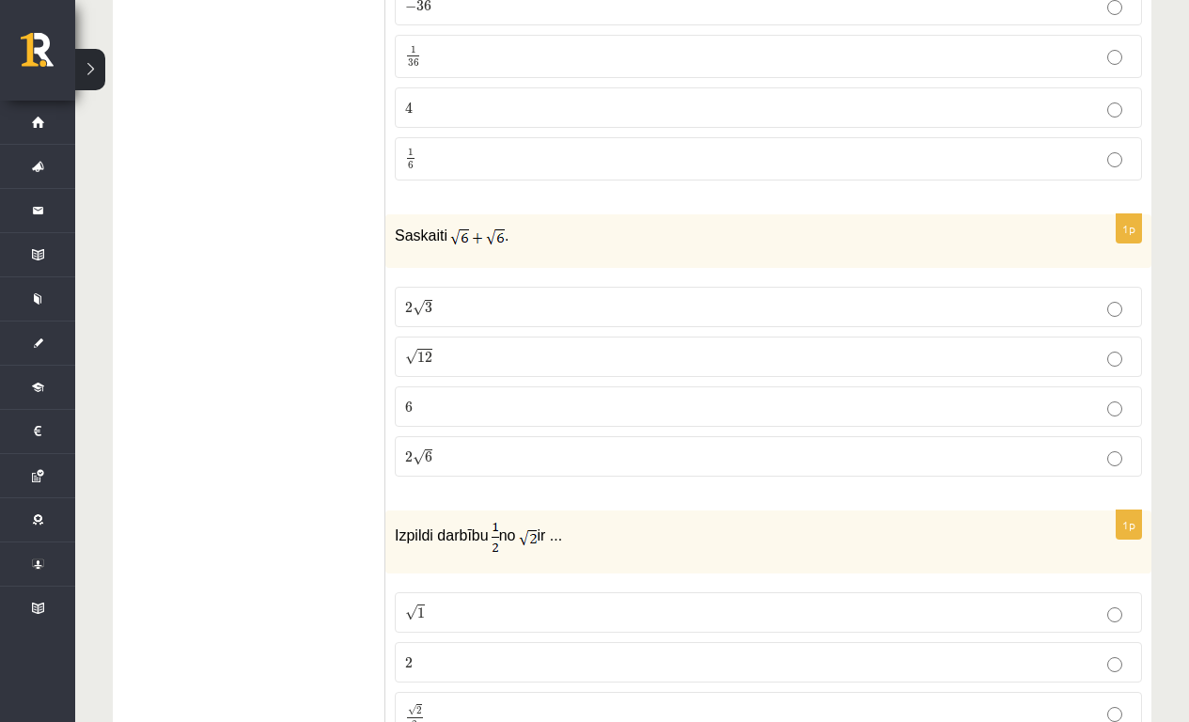
click at [1069, 449] on p "2 √ 6 2 6" at bounding box center [768, 457] width 727 height 20
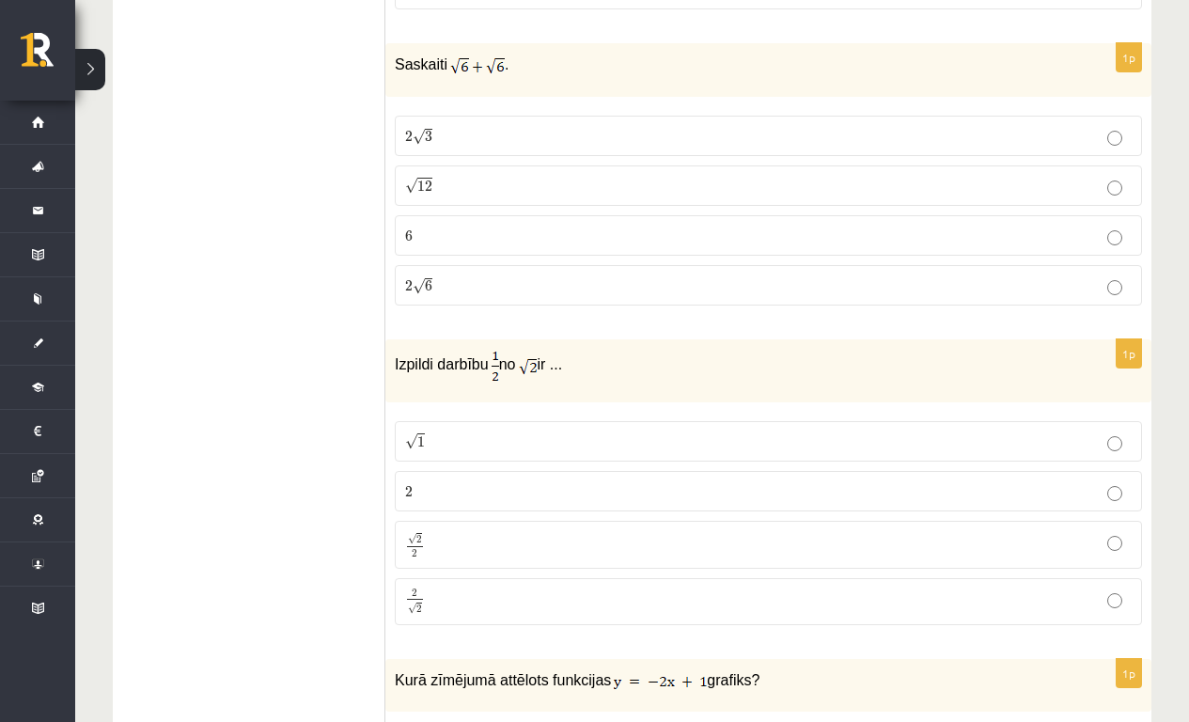
scroll to position [6379, 0]
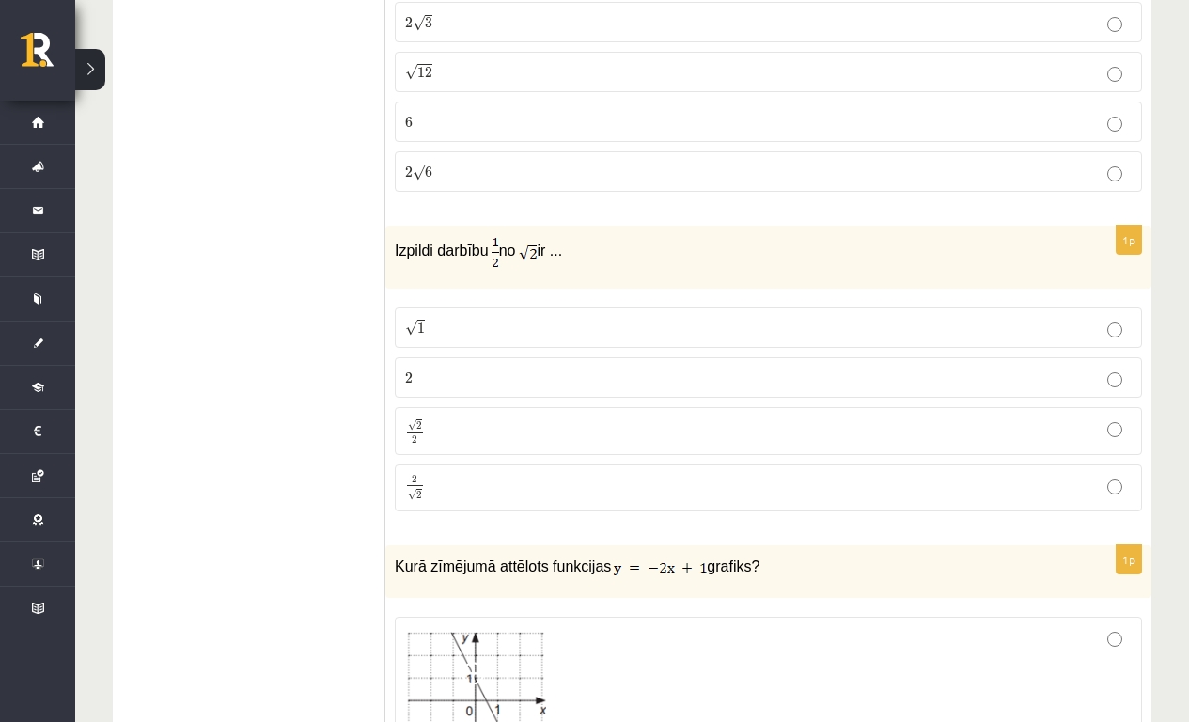
click at [904, 432] on label "√ 2 2 2 2" at bounding box center [768, 430] width 747 height 47
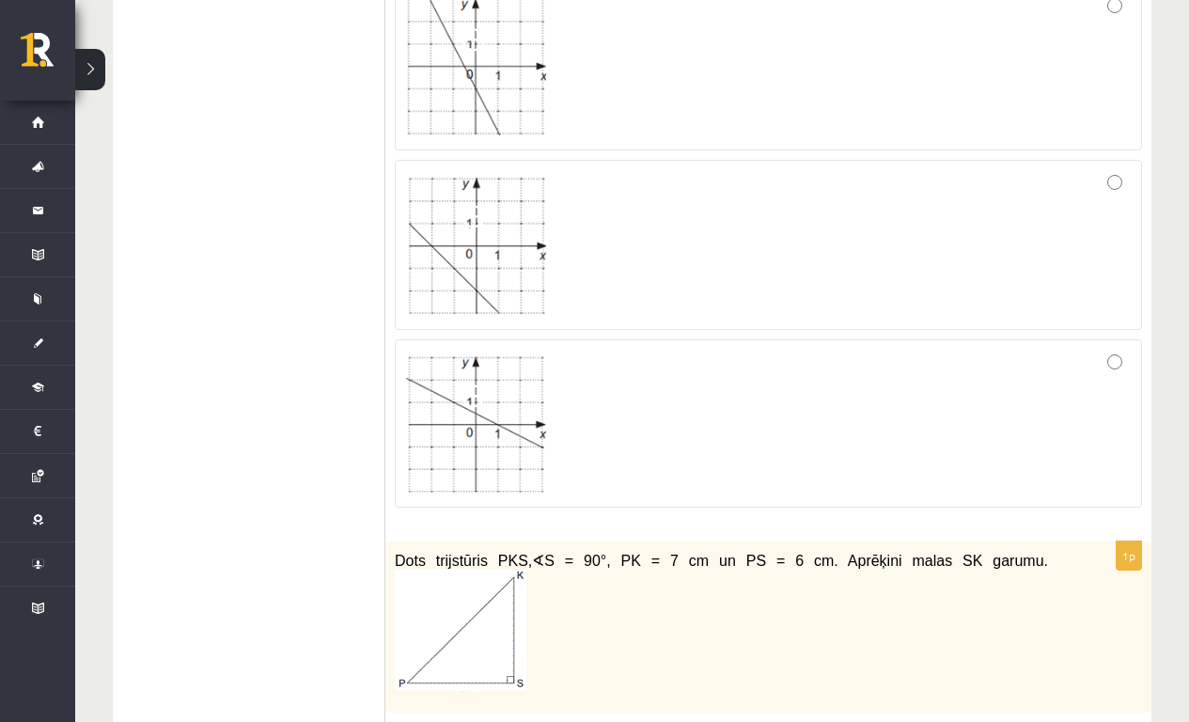
scroll to position [7177, 0]
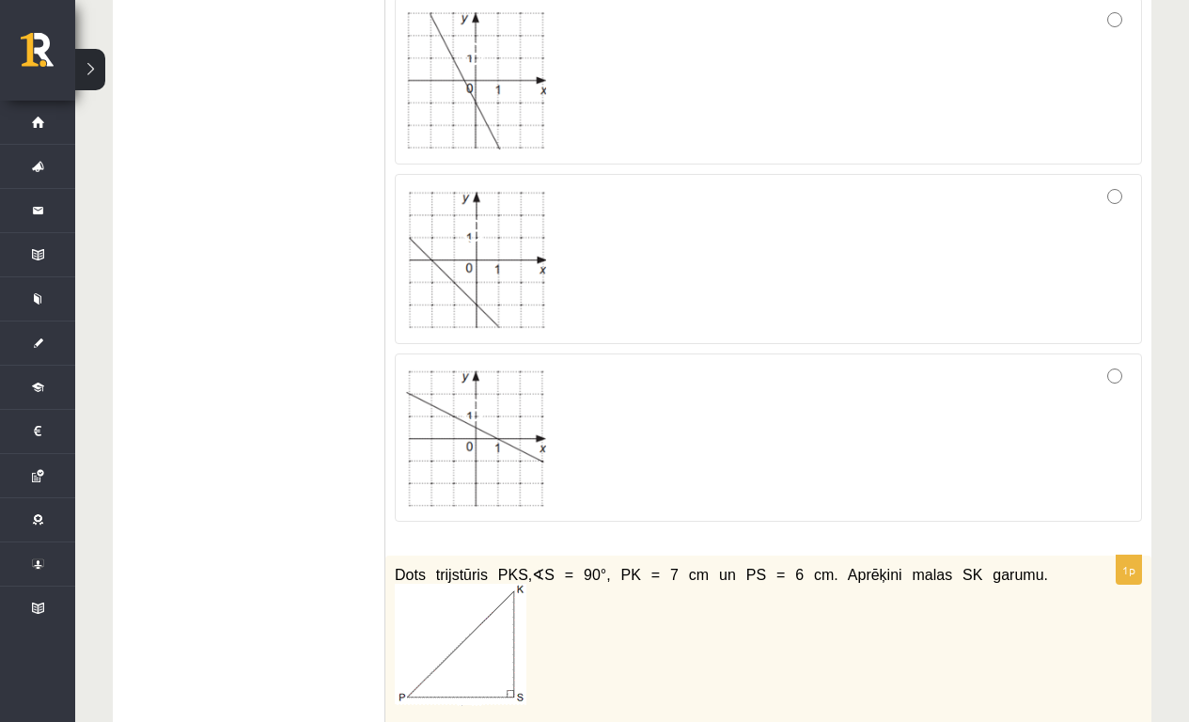
click at [625, 479] on div at bounding box center [768, 437] width 727 height 147
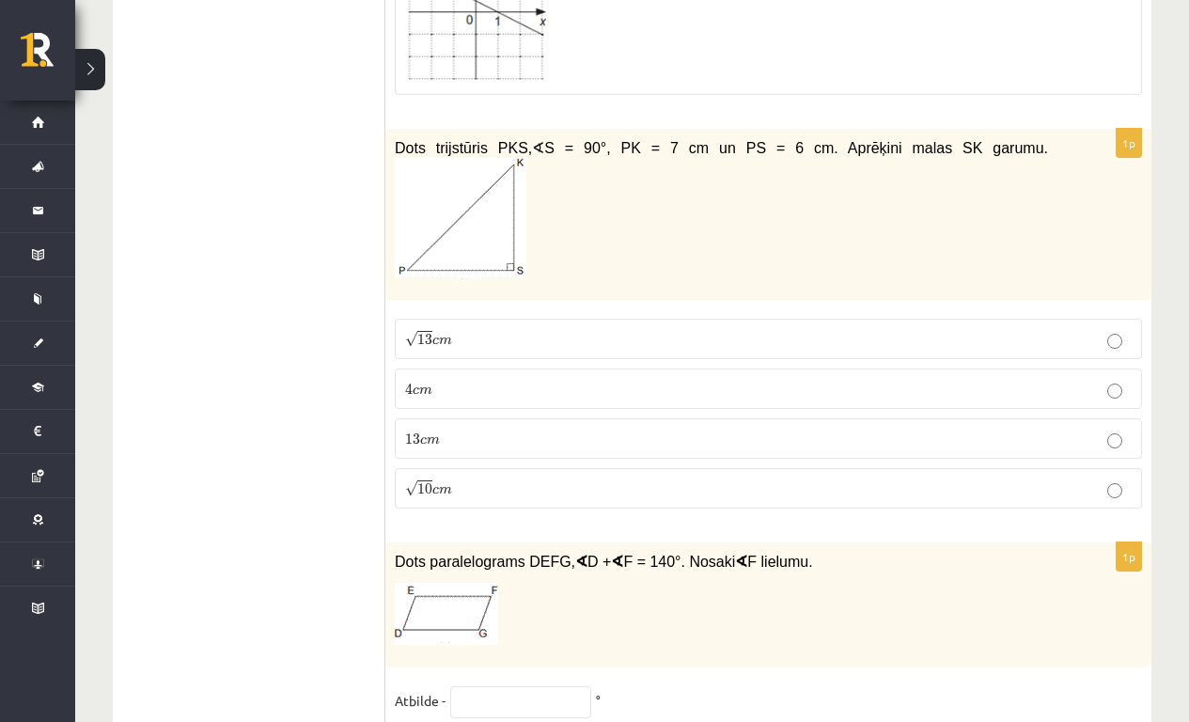
scroll to position [7618, 0]
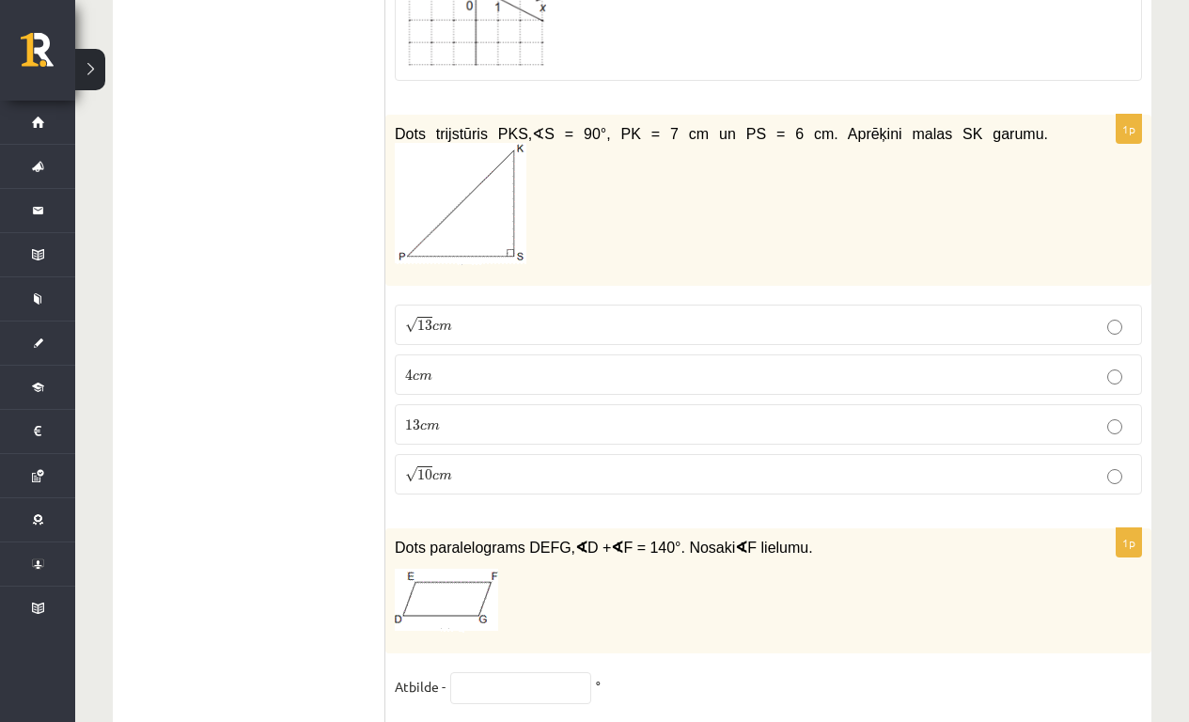
click at [415, 373] on span "c" at bounding box center [416, 377] width 7 height 8
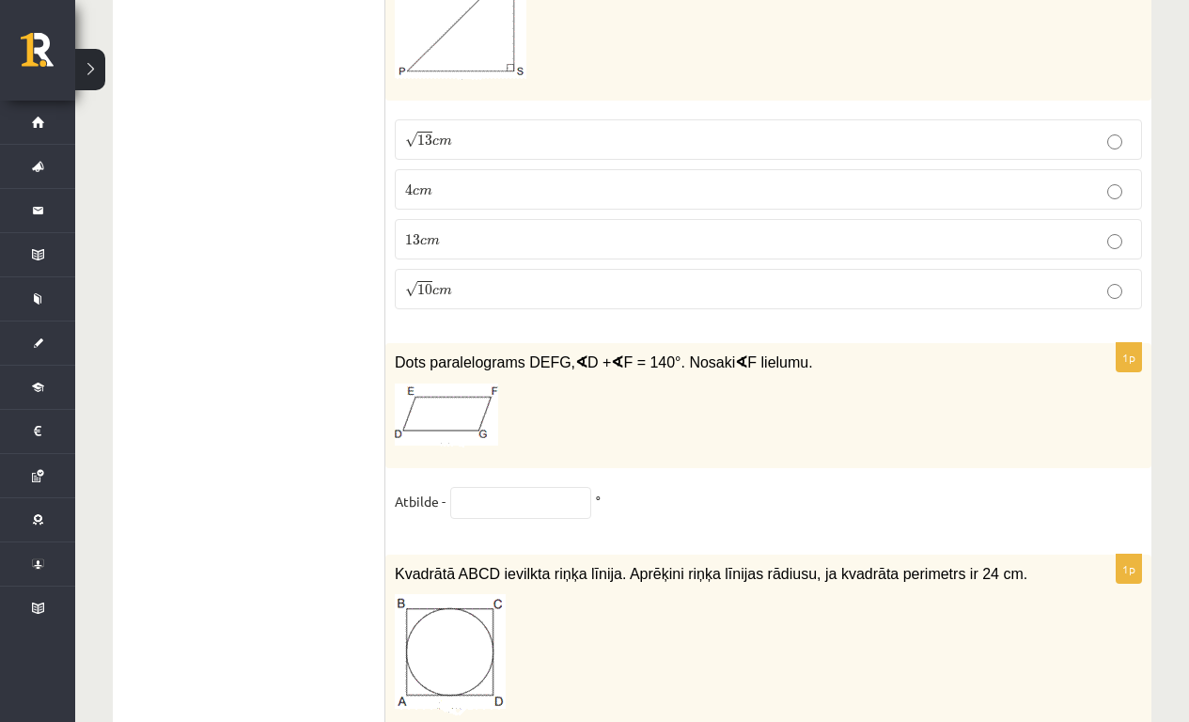
scroll to position [7847, 0]
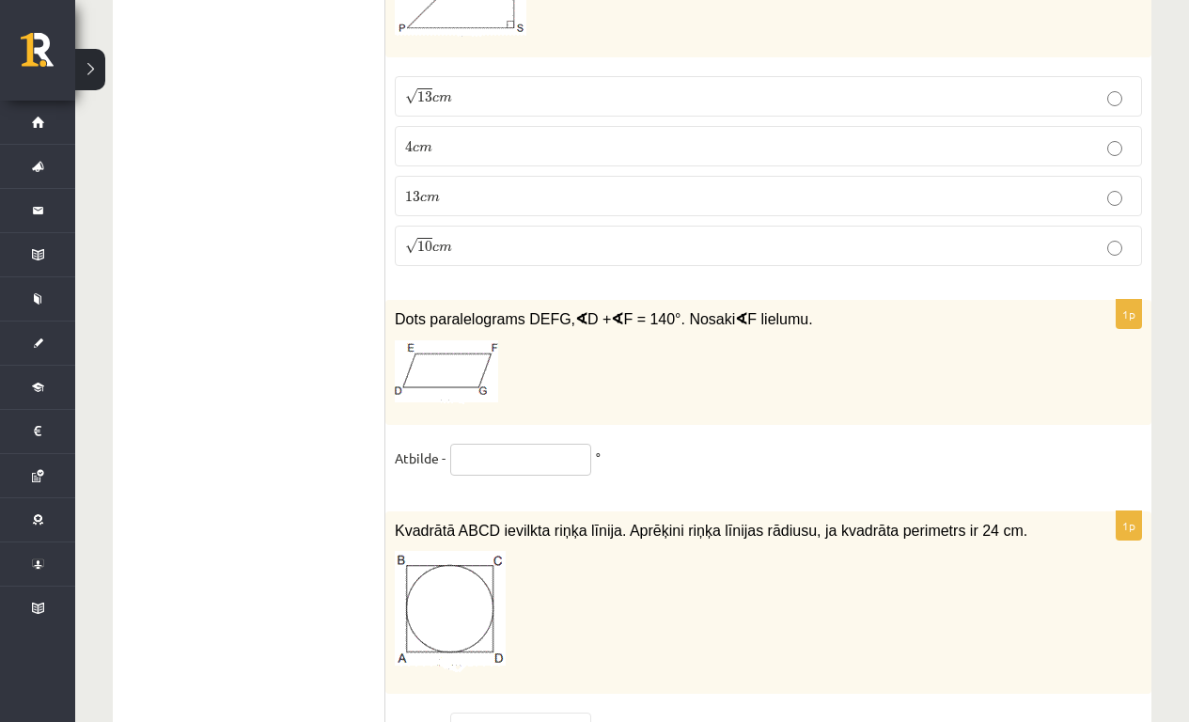
click at [517, 444] on input "text" at bounding box center [520, 460] width 141 height 32
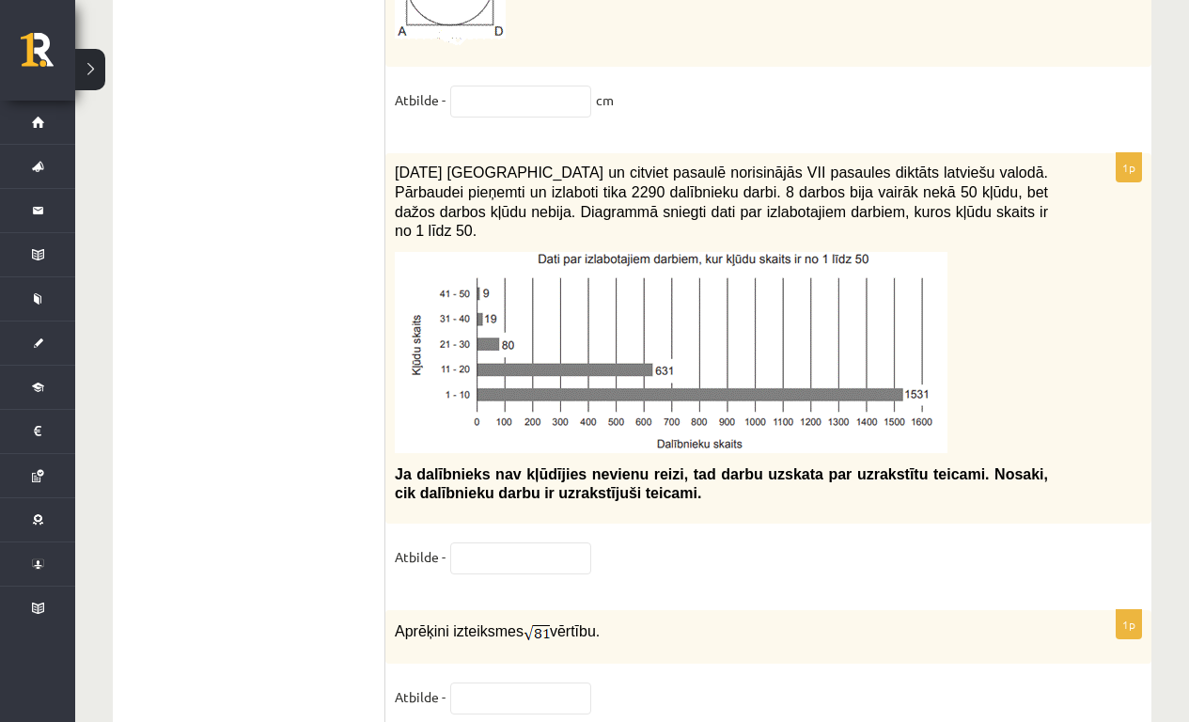
scroll to position [8488, 0]
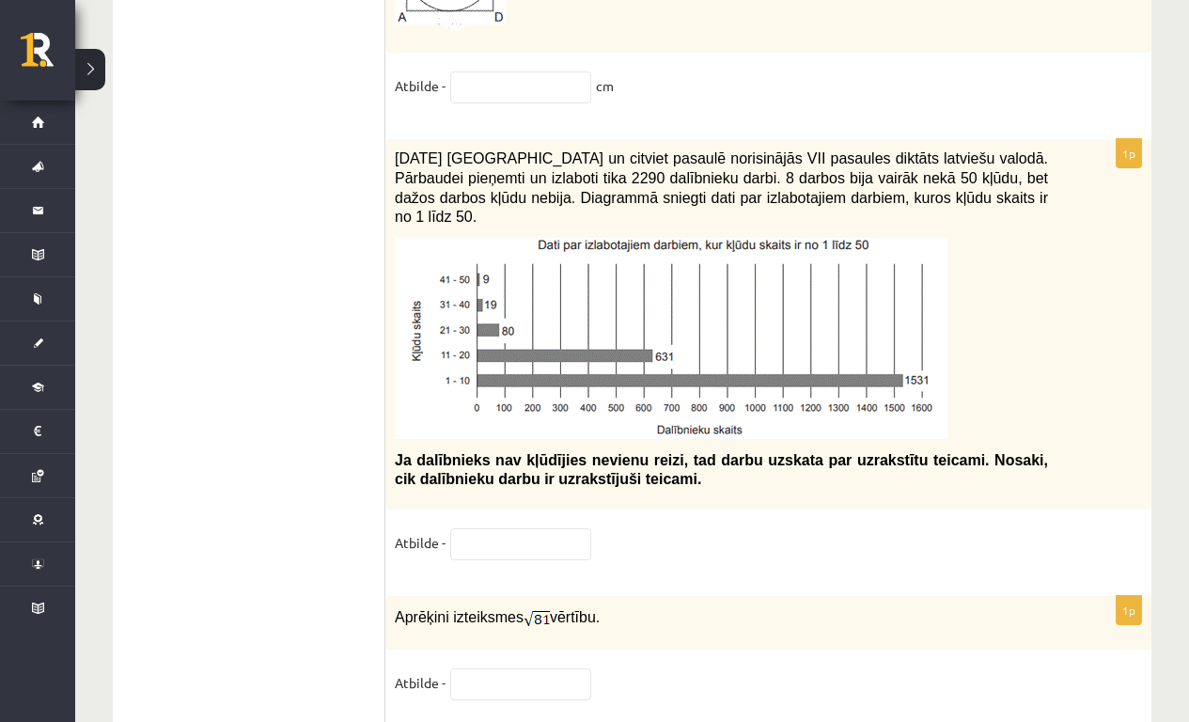
type input "**"
click at [508, 528] on input "text" at bounding box center [520, 544] width 141 height 32
type input "**"
click at [569, 539] on input "text" at bounding box center [520, 684] width 141 height 32
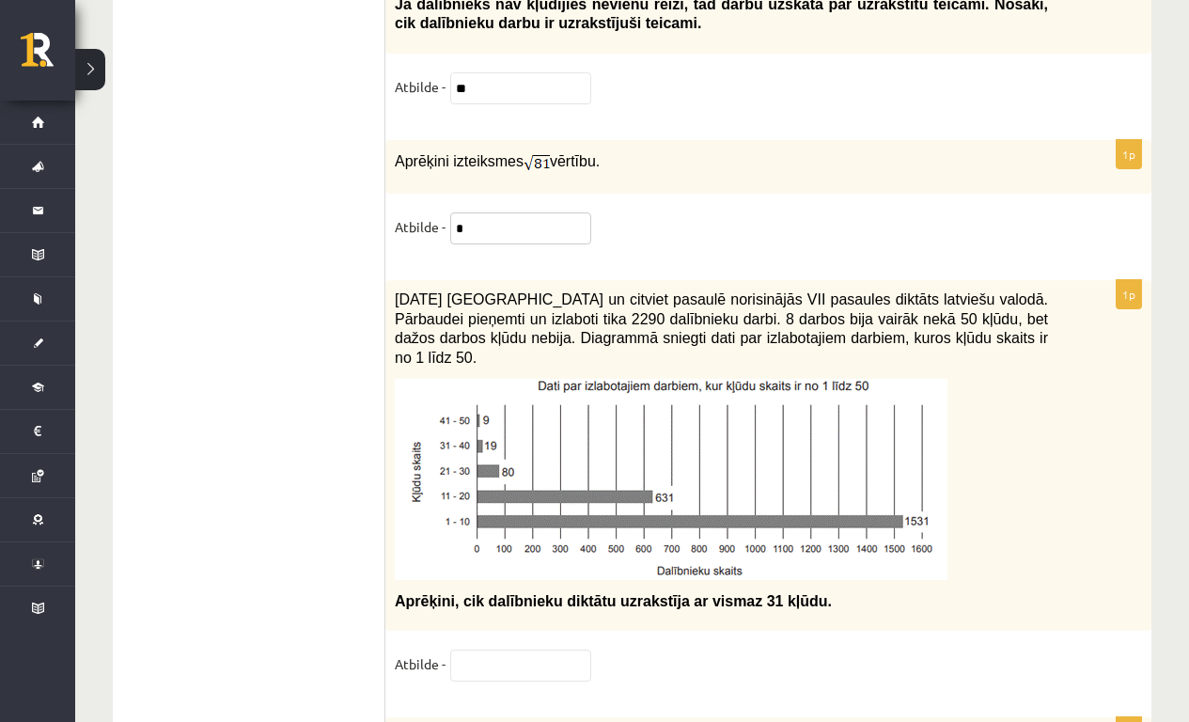
scroll to position [8958, 0]
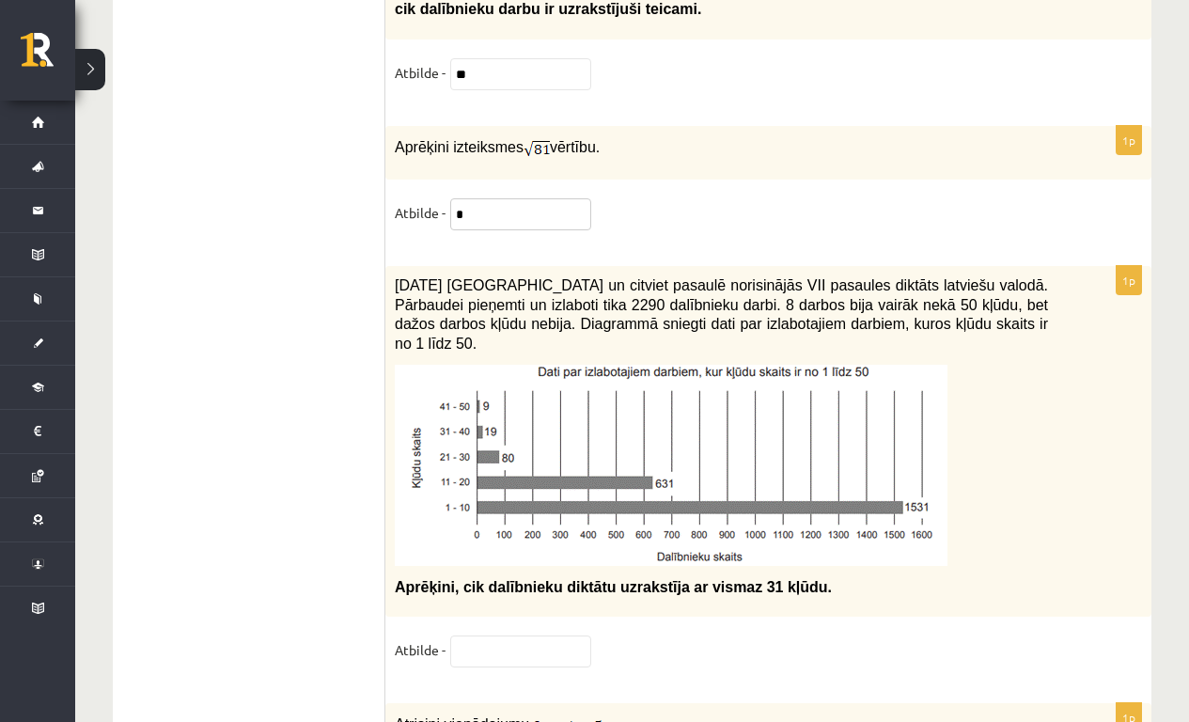
type input "*"
click at [507, 539] on input "text" at bounding box center [520, 652] width 141 height 32
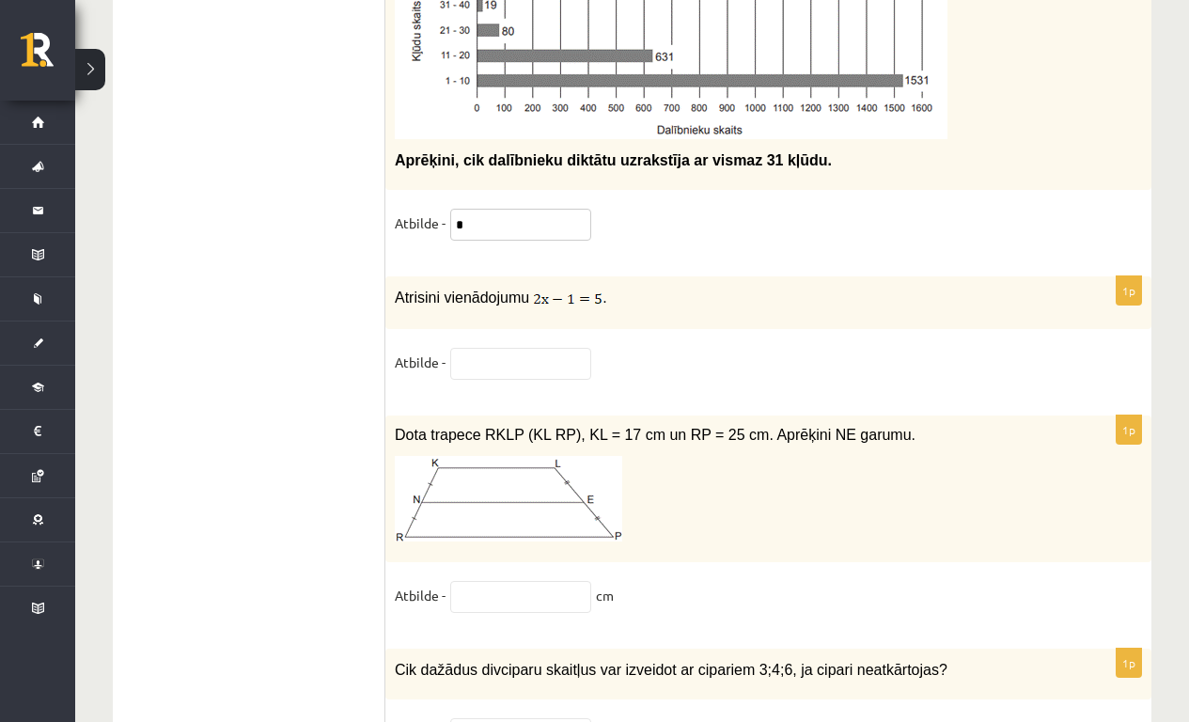
scroll to position [9400, 0]
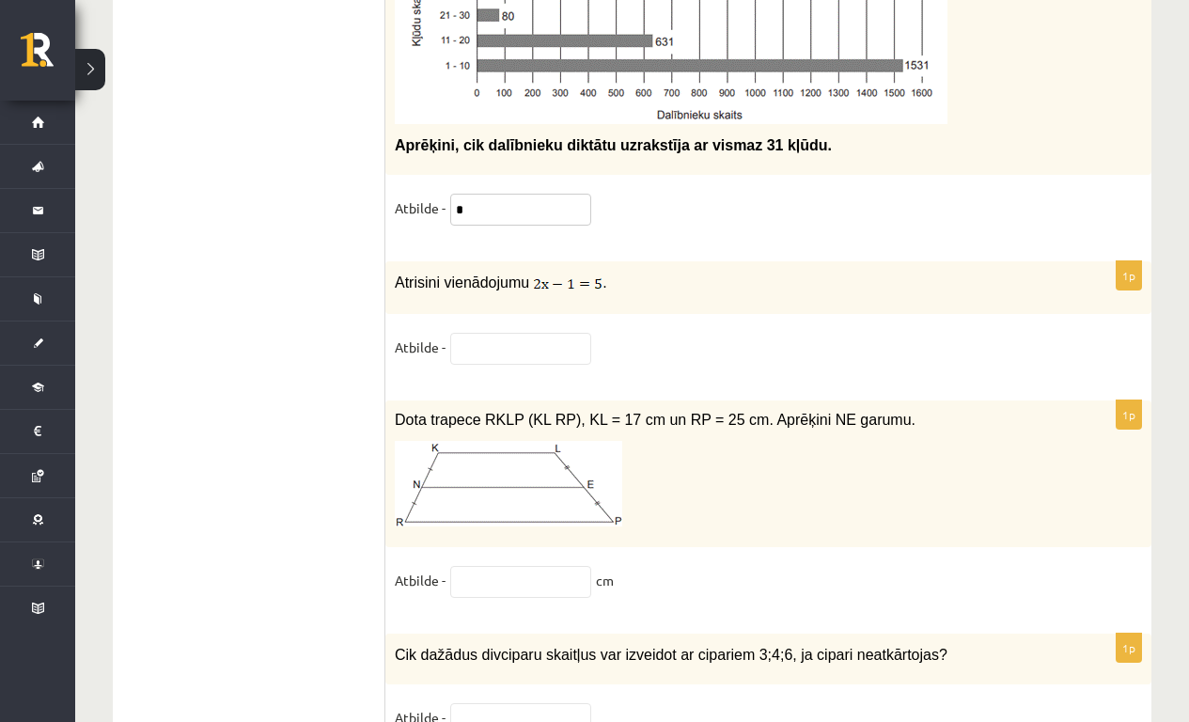
type input "*"
click at [502, 333] on input "text" at bounding box center [520, 349] width 141 height 32
type input "**"
click at [533, 539] on input "text" at bounding box center [520, 582] width 141 height 32
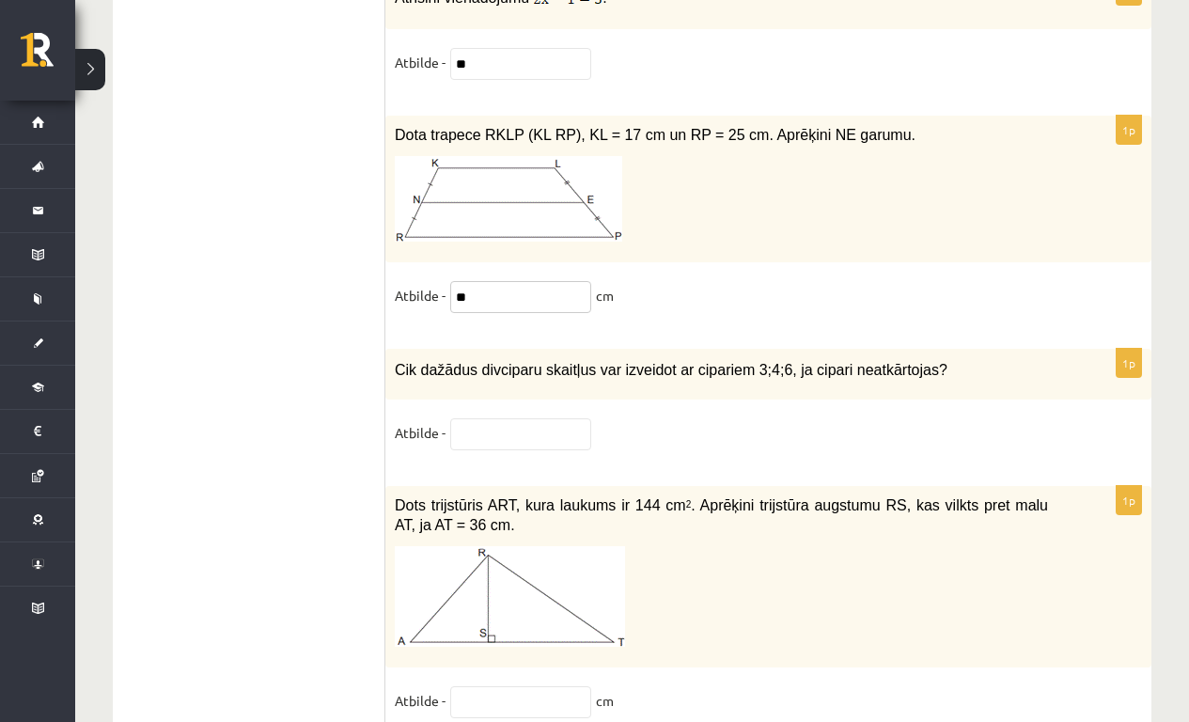
scroll to position [9702, 0]
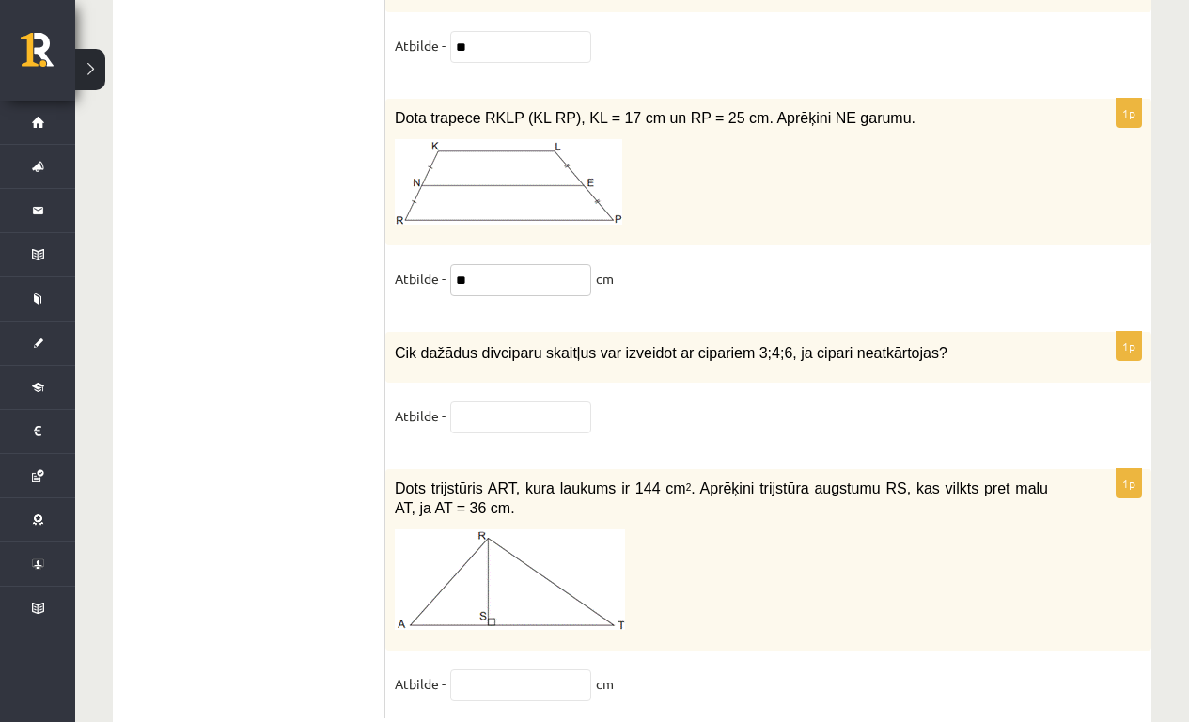
type input "**"
click at [476, 401] on input "text" at bounding box center [520, 417] width 141 height 32
type input "*"
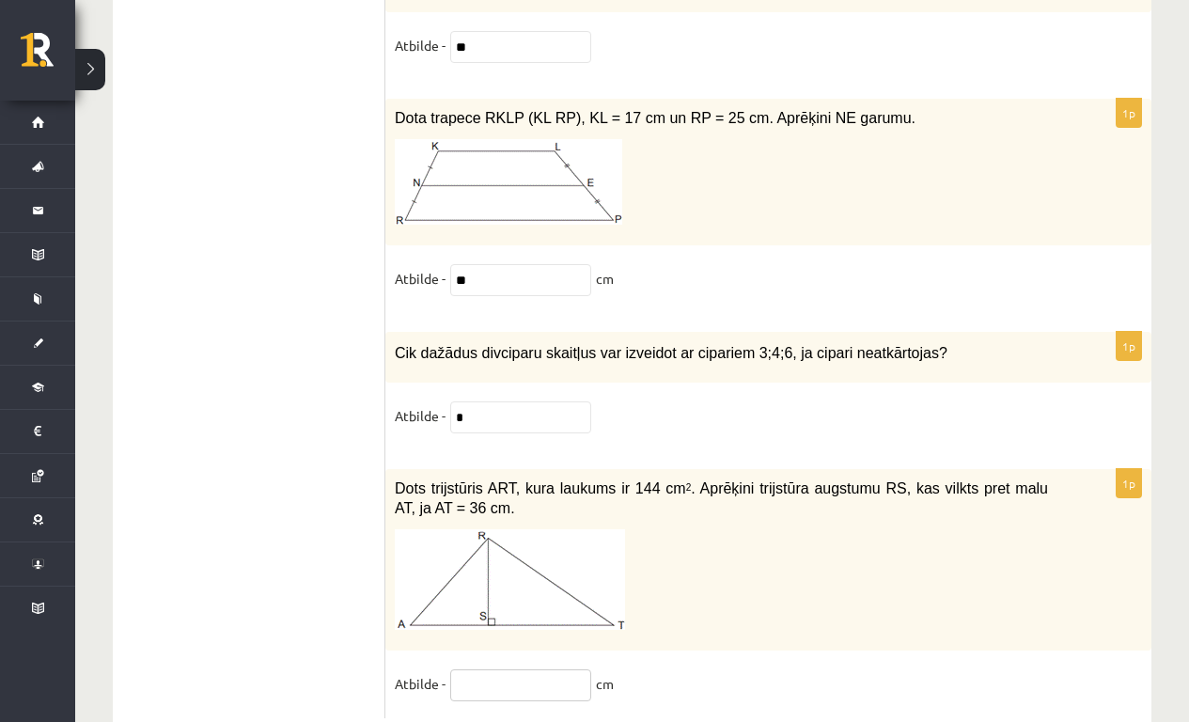
click at [474, 539] on input "text" at bounding box center [520, 685] width 141 height 32
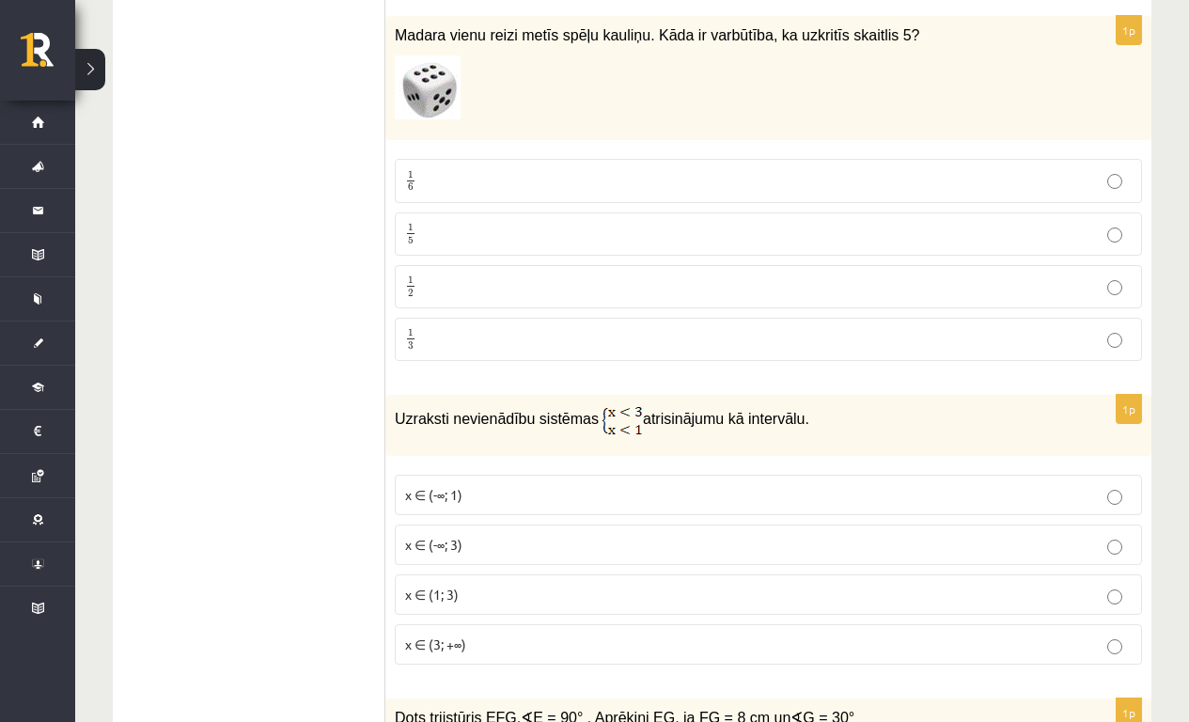
scroll to position [0, 0]
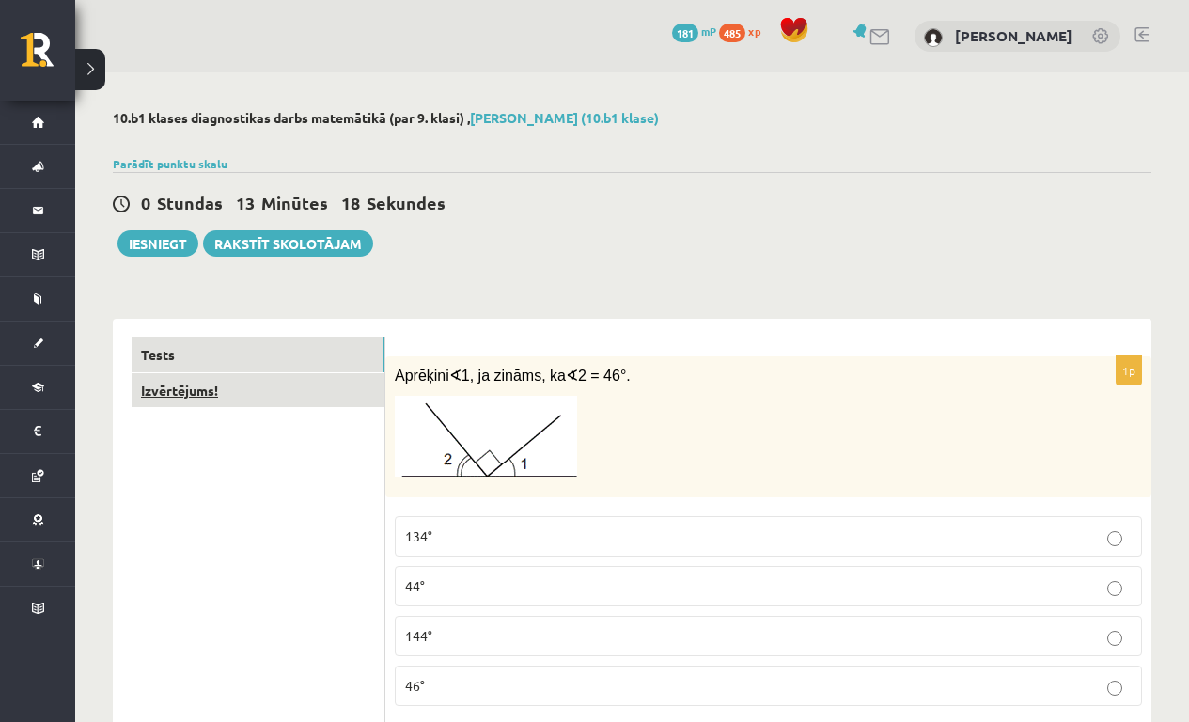
type input "**"
click at [293, 385] on link "Izvērtējums!" at bounding box center [258, 390] width 253 height 35
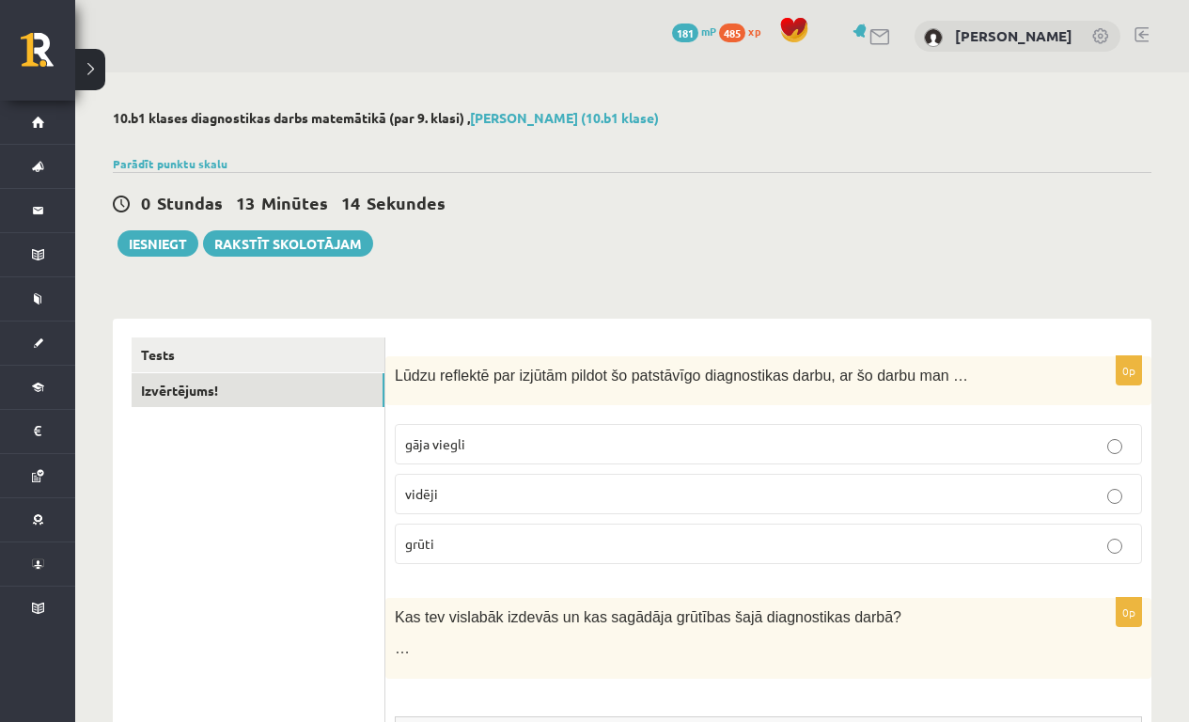
click at [439, 533] on label "grūti" at bounding box center [768, 544] width 747 height 40
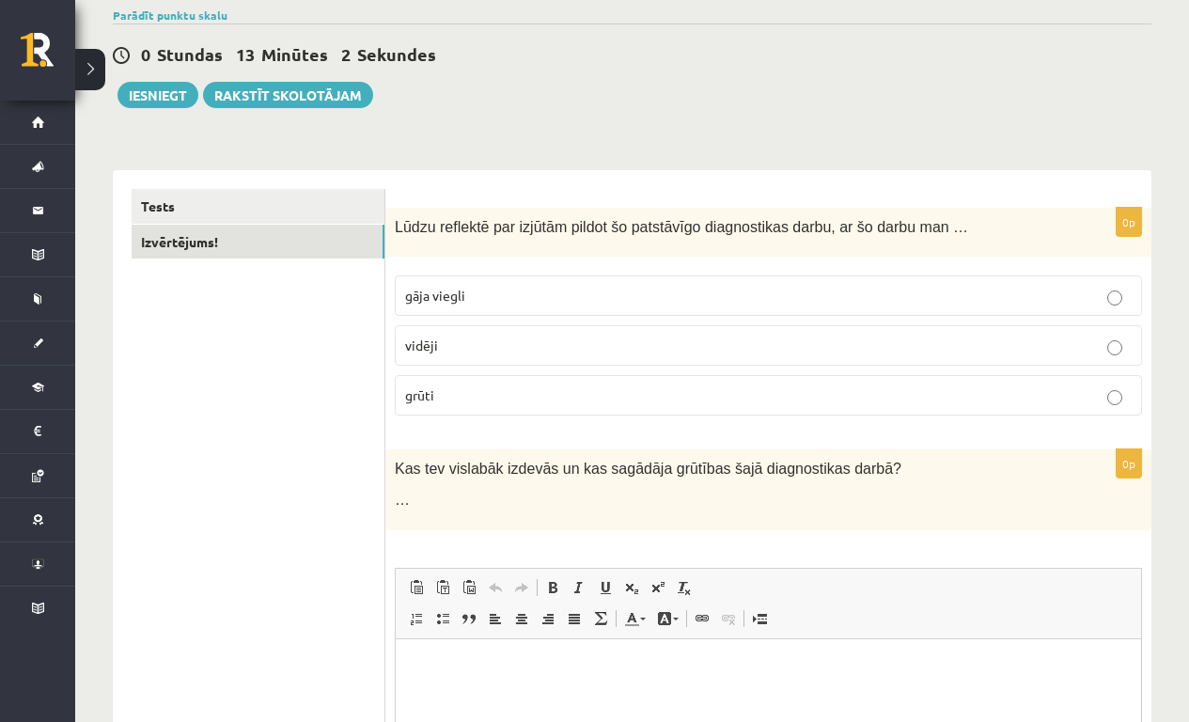
scroll to position [181, 0]
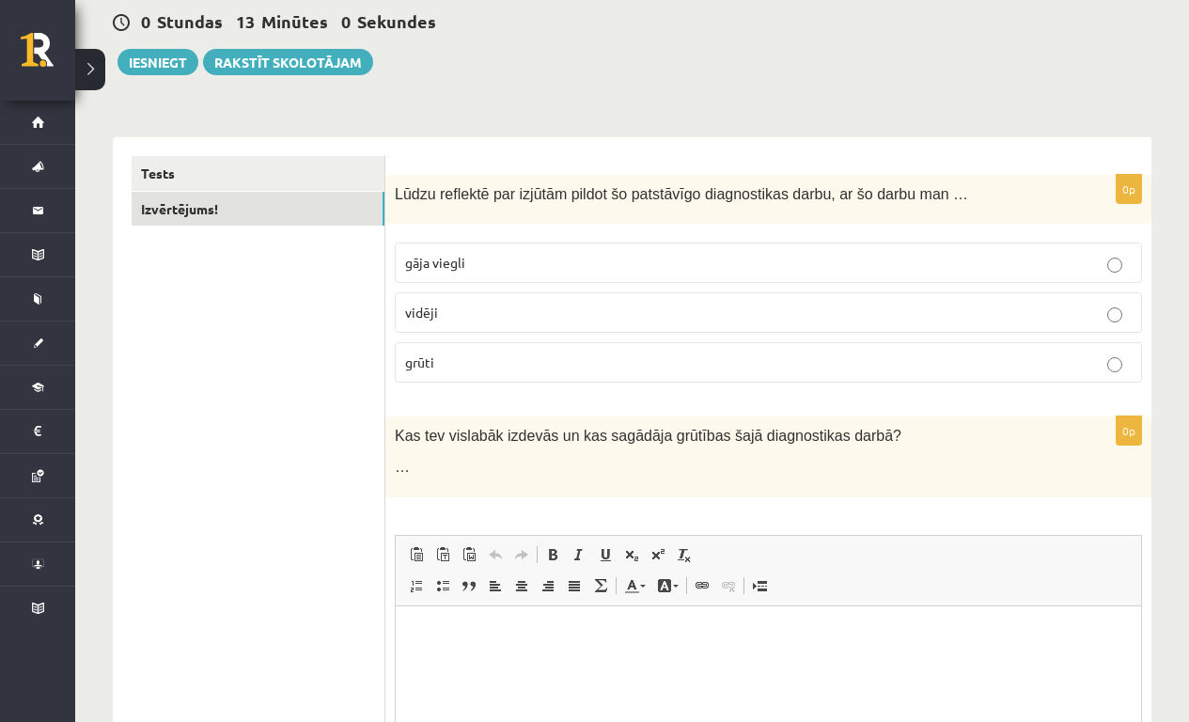
click at [501, 489] on div "Kas tev vislabāk izdevās un kas sagādāja grūtības šajā diagnostikas darbā? …" at bounding box center [768, 457] width 766 height 80
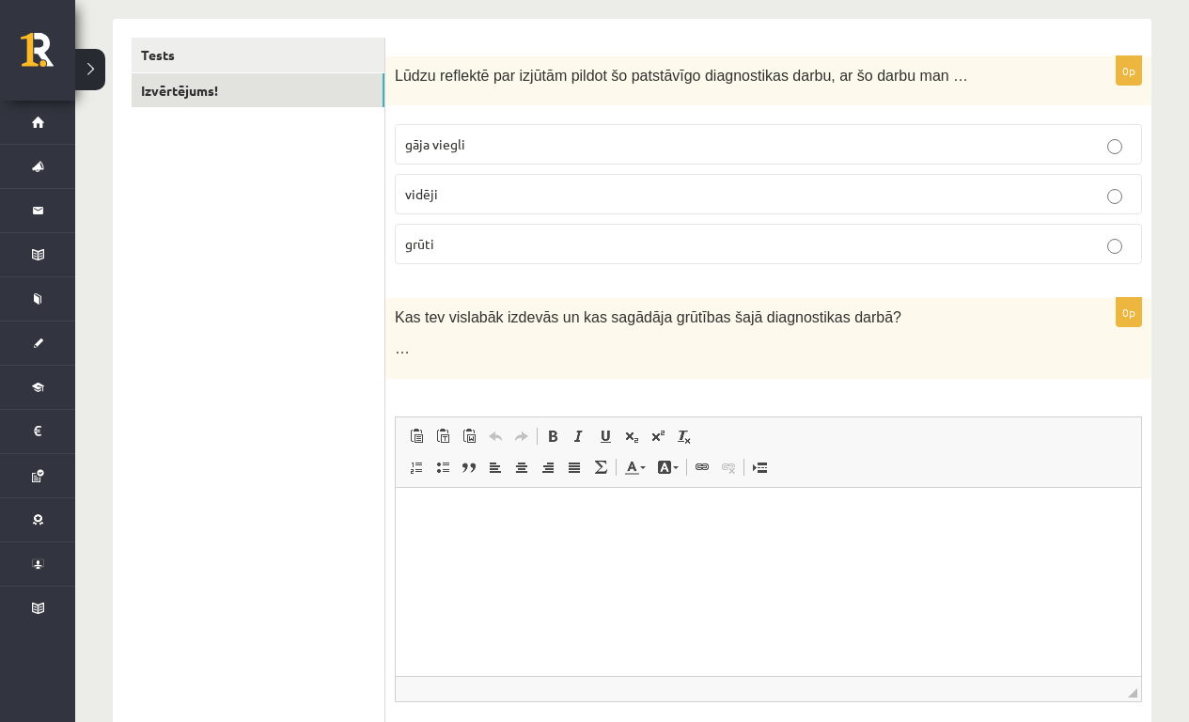
scroll to position [351, 0]
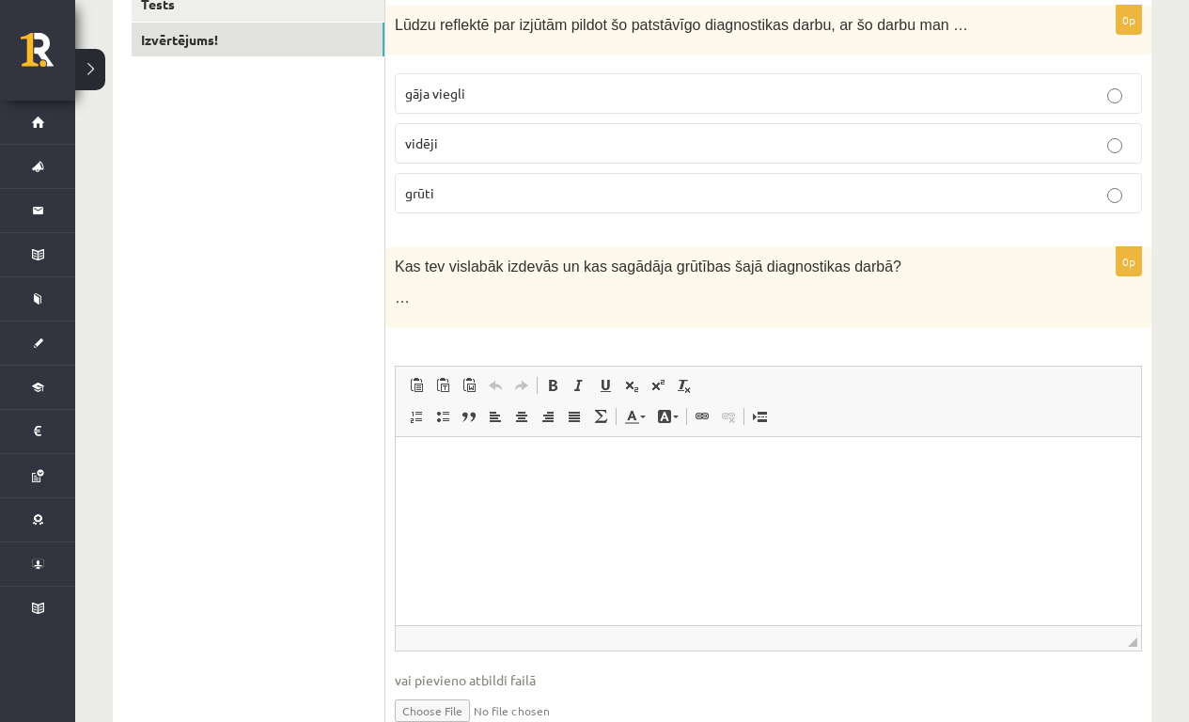
click at [631, 494] on html at bounding box center [769, 464] width 746 height 57
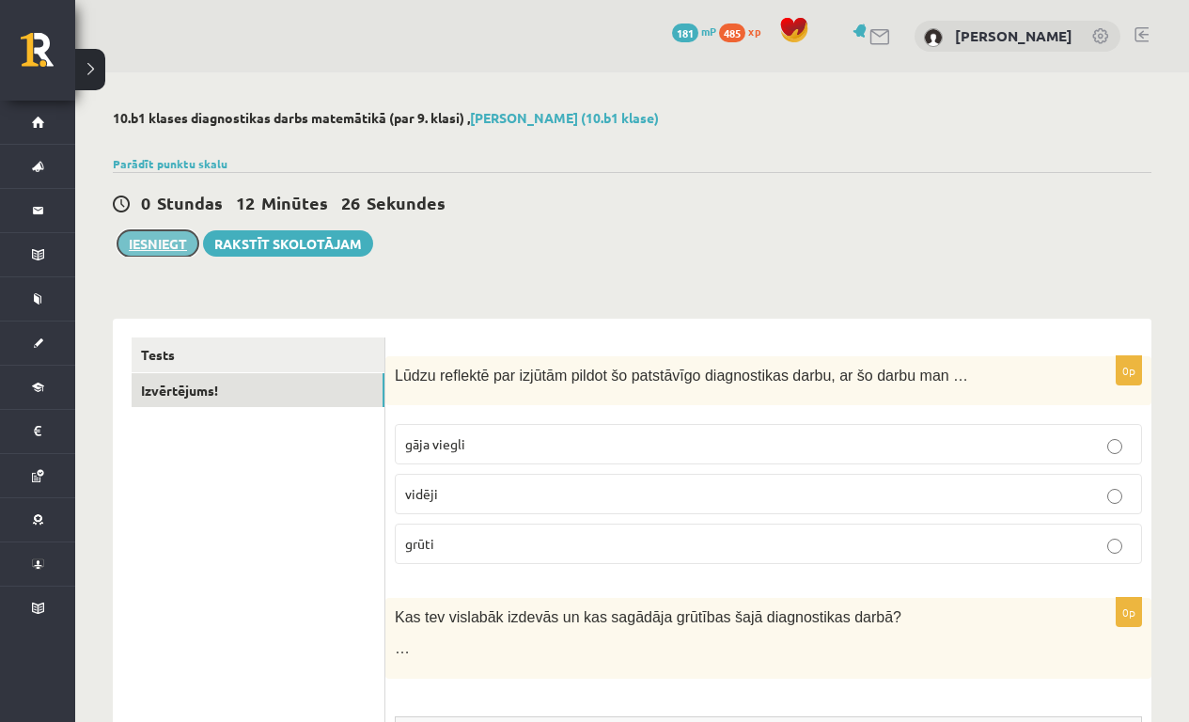
click at [145, 247] on button "Iesniegt" at bounding box center [158, 243] width 81 height 26
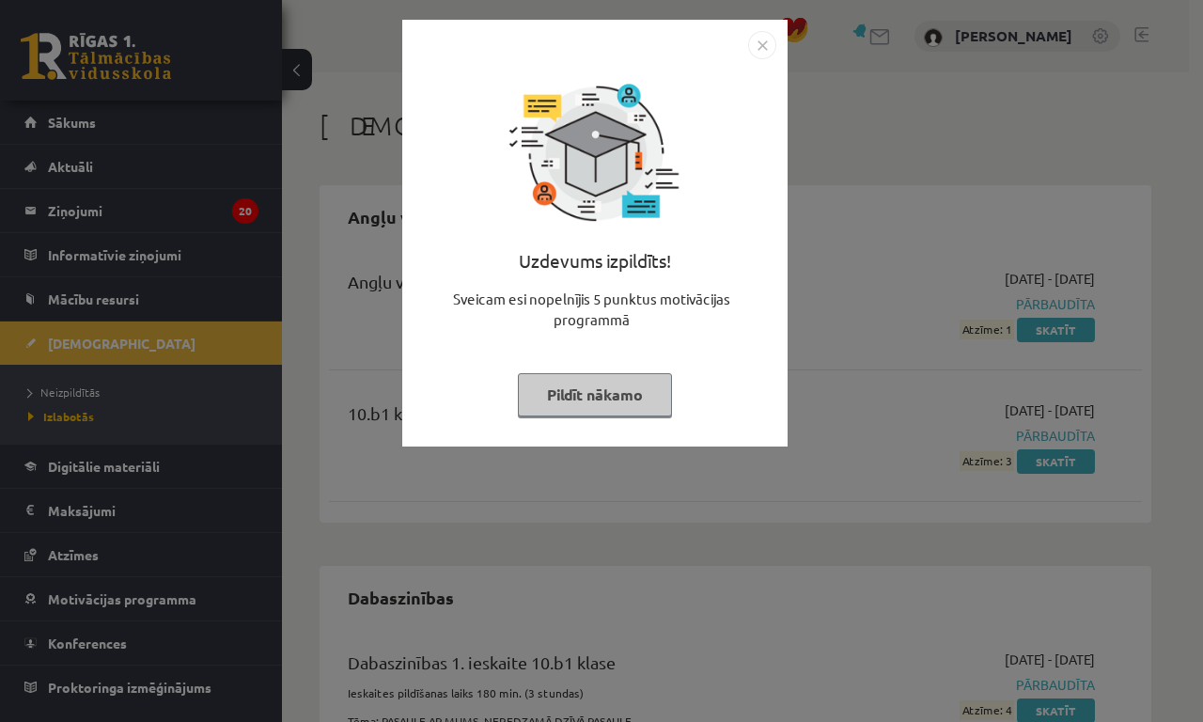
click at [572, 395] on button "Pildīt nākamo" at bounding box center [595, 394] width 154 height 43
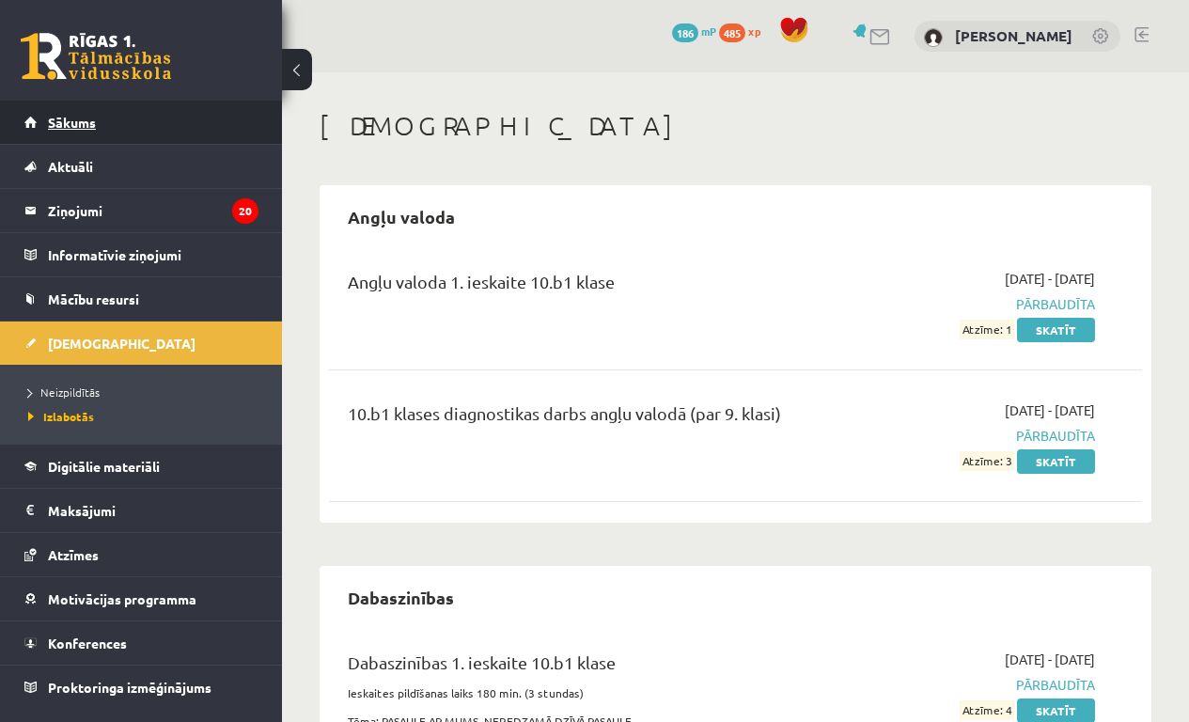
click at [103, 132] on link "Sākums" at bounding box center [141, 122] width 234 height 43
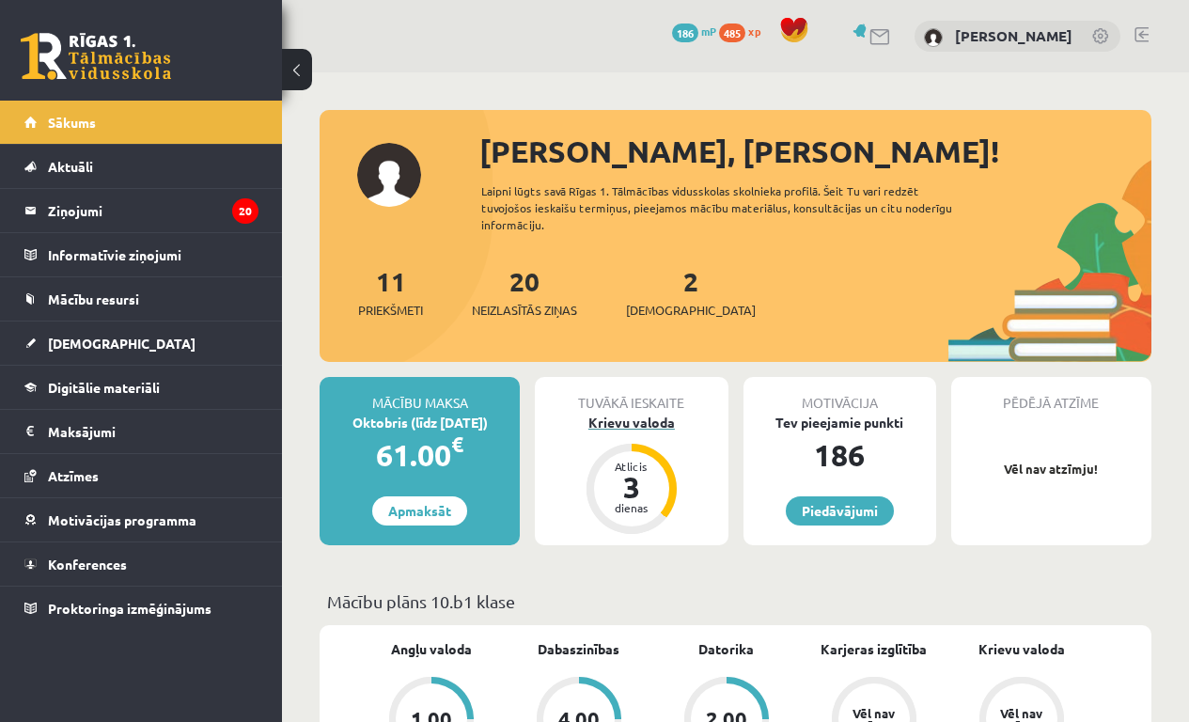
click at [654, 416] on div "Krievu valoda" at bounding box center [631, 423] width 193 height 20
